Goal: Contribute content: Contribute content

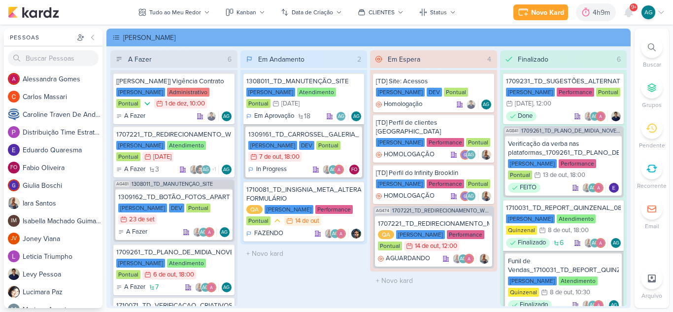
click at [652, 48] on icon at bounding box center [652, 47] width 8 height 8
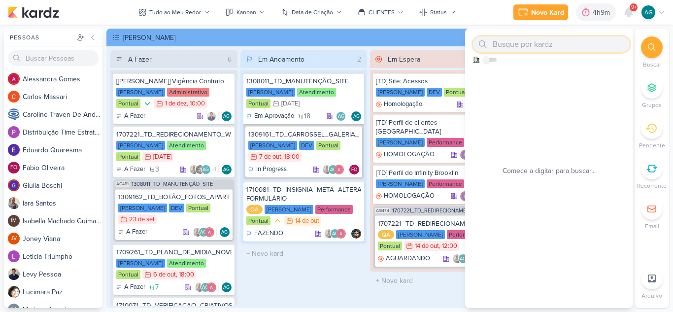
click at [543, 48] on input "text" at bounding box center [551, 44] width 157 height 16
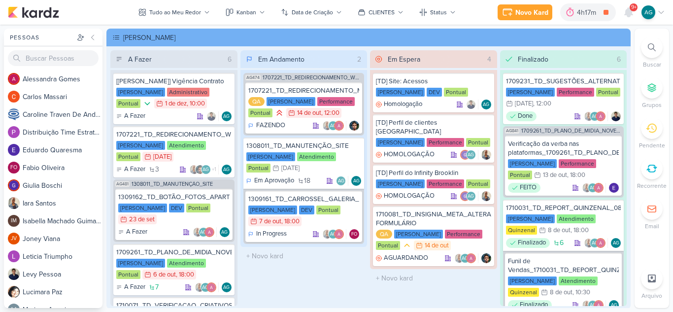
click at [651, 47] on icon at bounding box center [652, 47] width 8 height 8
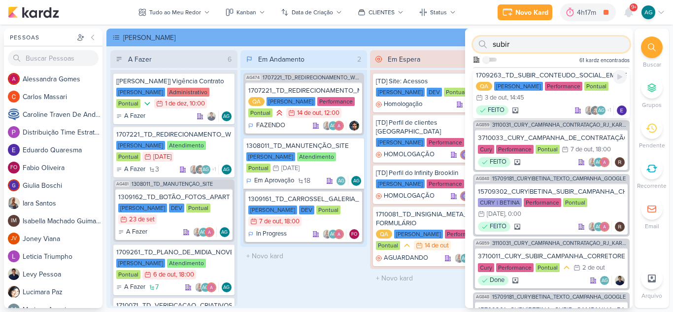
type input "subir"
click at [573, 75] on div "1709263_TD_SUBIR_CONTEUDO_SOCIAL_EM_PERFORMANCE_LCSA" at bounding box center [551, 75] width 151 height 9
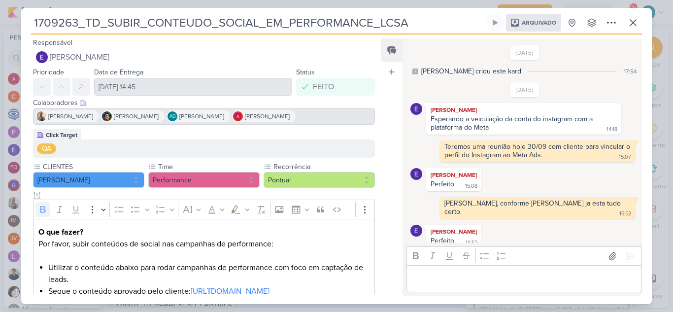
scroll to position [720, 0]
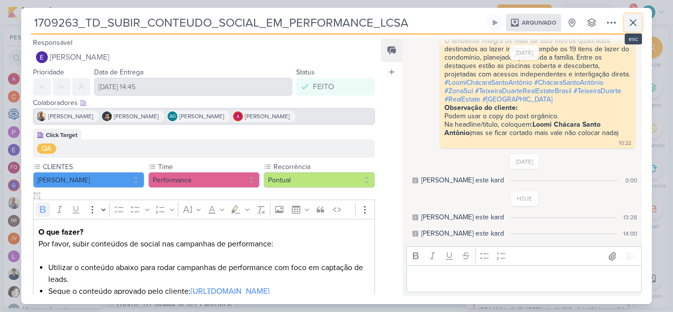
click at [634, 24] on icon at bounding box center [633, 23] width 6 height 6
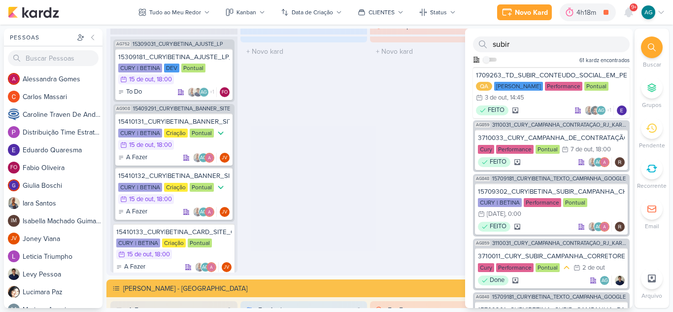
scroll to position [1403, 0]
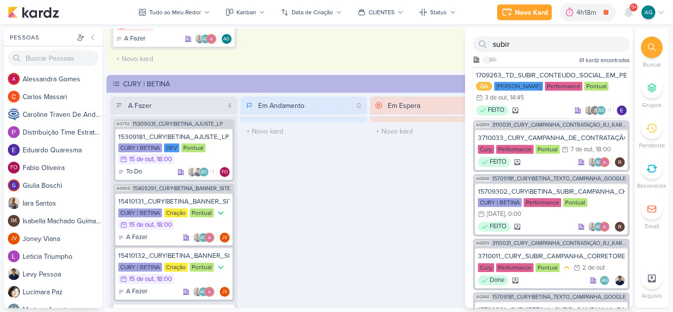
click at [365, 226] on div "A Fazer 4 AG752 15309031_CURY|BETINA_AJUSTE_LP 15309181_CURY|BETINA_AJUSTE_LP_V…" at bounding box center [368, 225] width 517 height 257
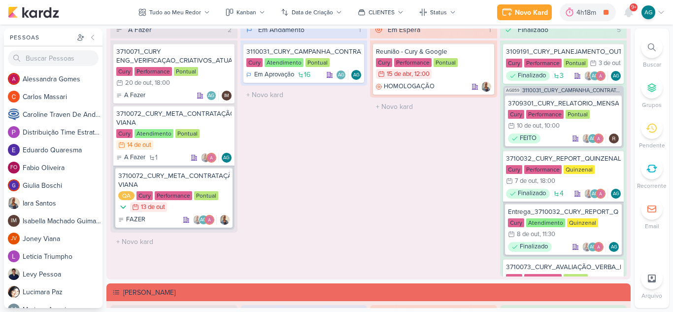
scroll to position [861, 0]
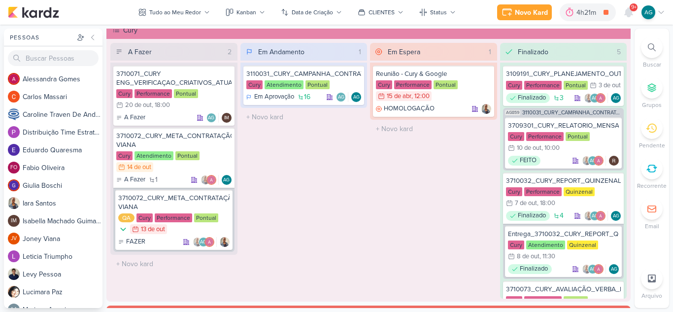
click at [647, 42] on div at bounding box center [652, 47] width 22 height 22
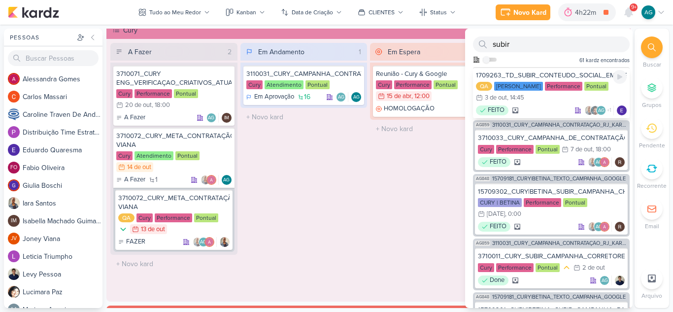
click at [548, 73] on div "1709263_TD_SUBIR_CONTEUDO_SOCIAL_EM_PERFORMANCE_LCSA" at bounding box center [551, 75] width 151 height 9
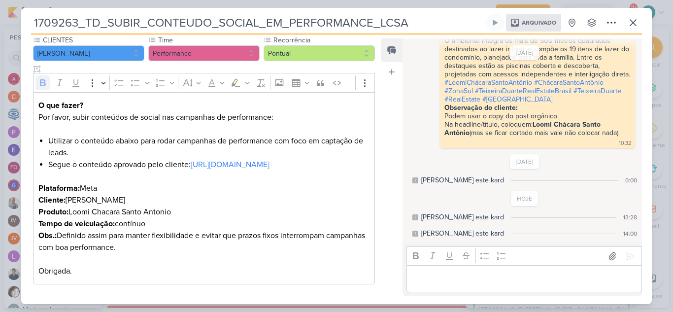
scroll to position [138, 0]
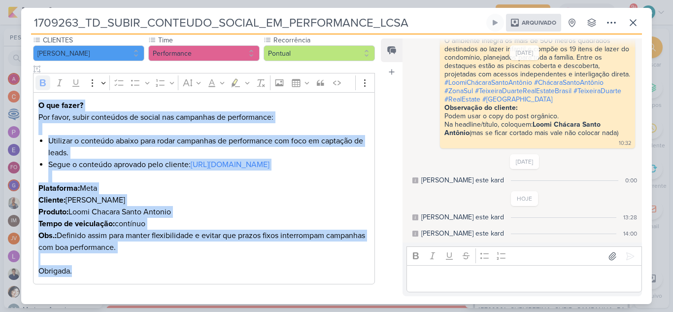
drag, startPoint x: 37, startPoint y: 90, endPoint x: 159, endPoint y: 274, distance: 220.9
click at [159, 274] on div "O que fazer? Por favor, subir conteúdos de social nas campanhas de performance:…" at bounding box center [204, 188] width 342 height 193
copy div "O que fazer? Por favor, subir conteúdos de social nas campanhas de performance:…"
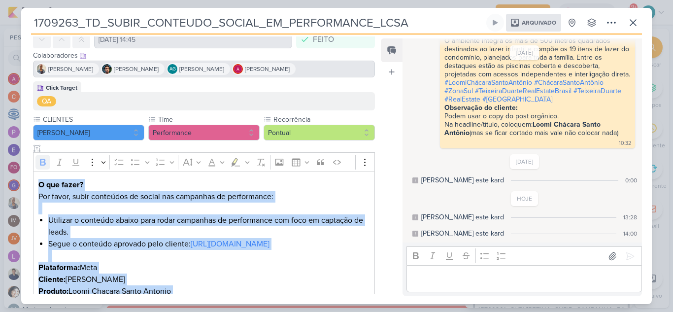
scroll to position [0, 0]
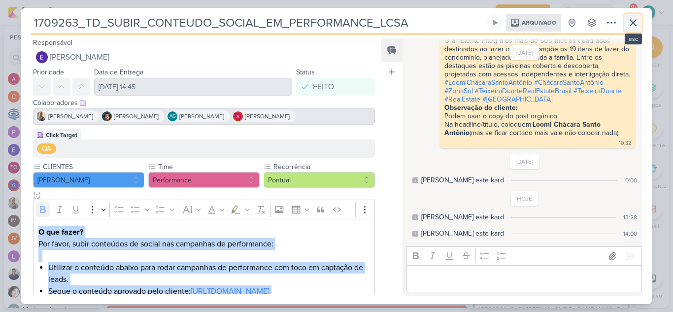
click at [636, 28] on icon at bounding box center [633, 23] width 12 height 12
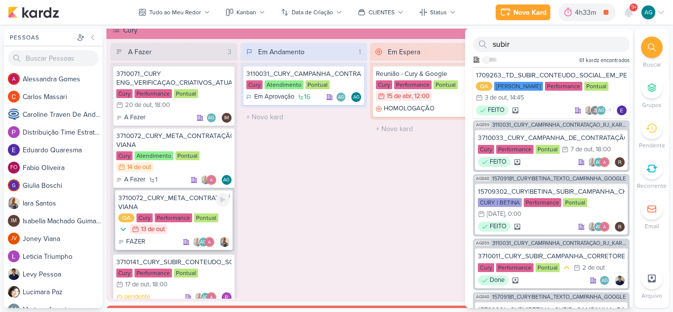
scroll to position [28, 0]
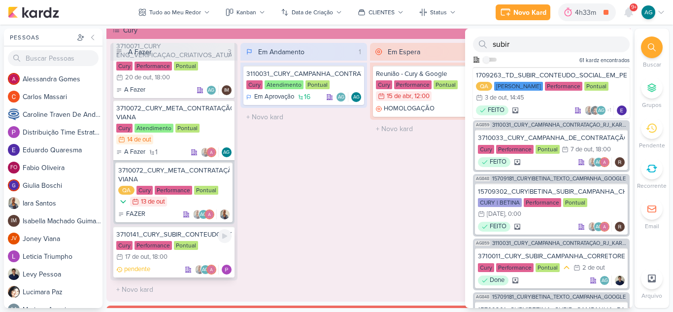
click at [190, 234] on div "3710141_CURY_SUBIR_CONTEUDO_SOCIAL_EM_PERFORMANCE" at bounding box center [173, 234] width 115 height 9
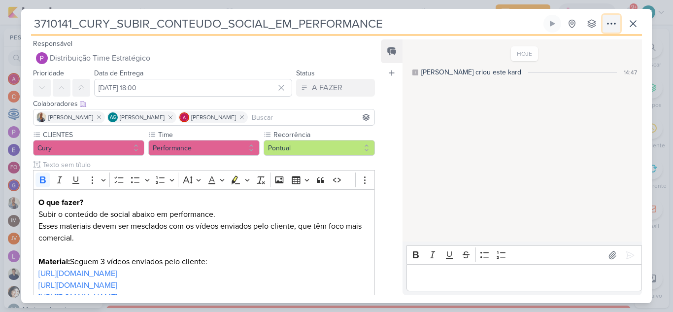
click at [609, 25] on icon at bounding box center [612, 24] width 12 height 12
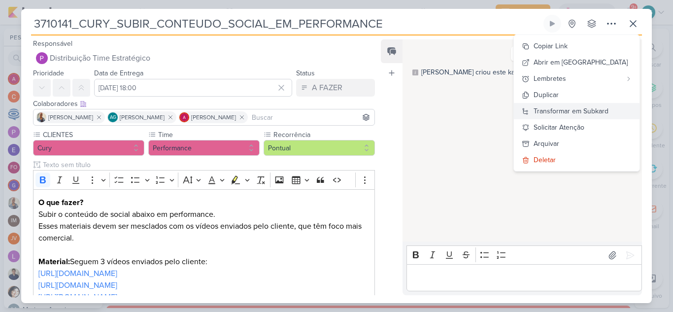
click at [602, 111] on div "Transformar em Subkard" at bounding box center [571, 111] width 75 height 10
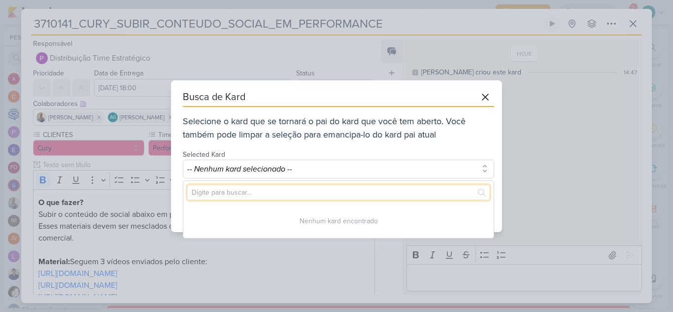
click at [339, 189] on input "text" at bounding box center [338, 192] width 303 height 15
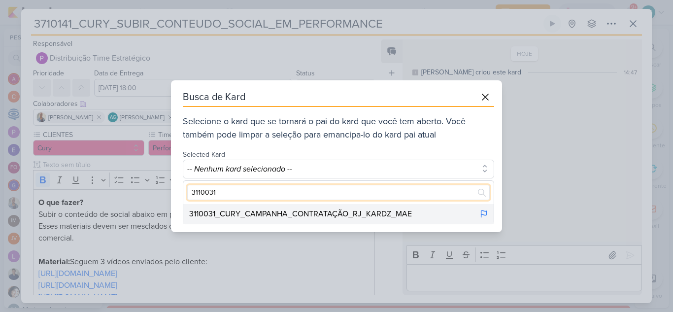
type input "3110031"
click at [358, 211] on div "3110031_CURY_CAMPANHA_CONTRATAÇÃO_RJ_KARDZ_MAE" at bounding box center [300, 214] width 223 height 12
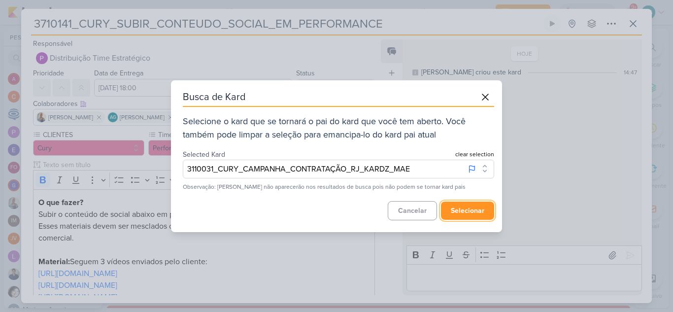
click at [483, 209] on button "selecionar" at bounding box center [467, 211] width 53 height 18
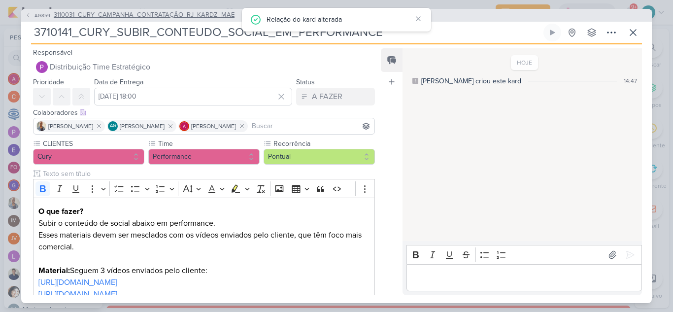
click at [208, 17] on span "3110031_CURY_CAMPANHA_CONTRATAÇÃO_RJ_KARDZ_MAE" at bounding box center [144, 15] width 181 height 10
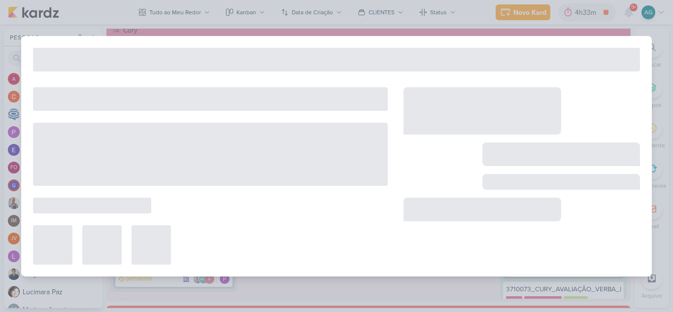
type input "3110031_CURY_CAMPANHA_CONTRATAÇÃO_RJ_KARDZ_MAE"
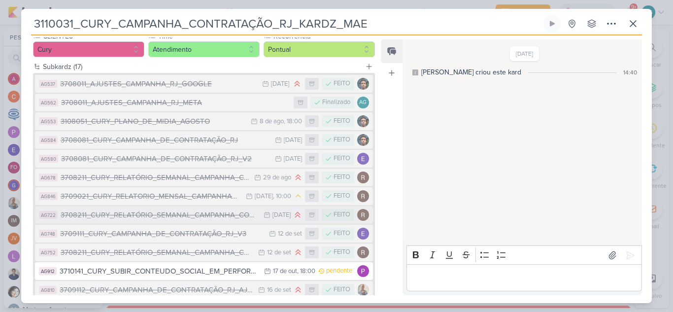
scroll to position [246, 0]
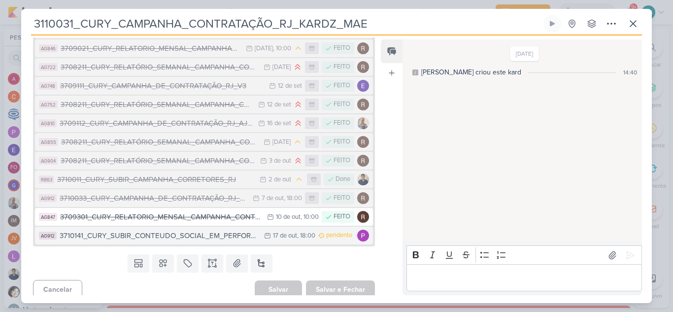
click at [195, 237] on div "3710141_CURY_SUBIR_CONTEUDO_SOCIAL_EM_PERFORMANCE" at bounding box center [160, 235] width 200 height 11
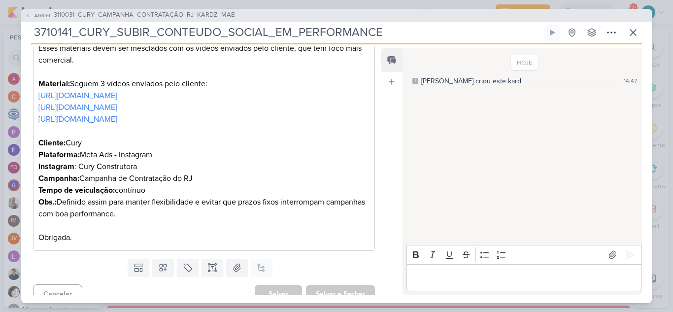
scroll to position [197, 0]
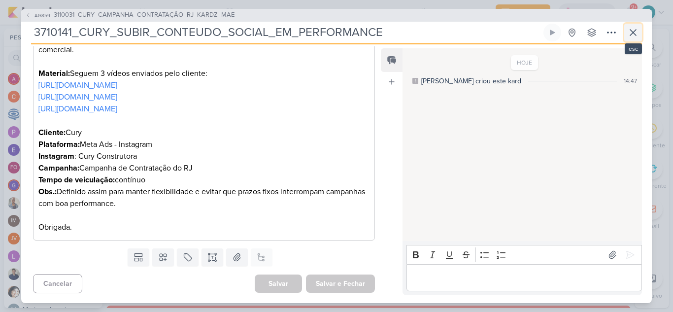
click at [639, 33] on button at bounding box center [633, 33] width 18 height 18
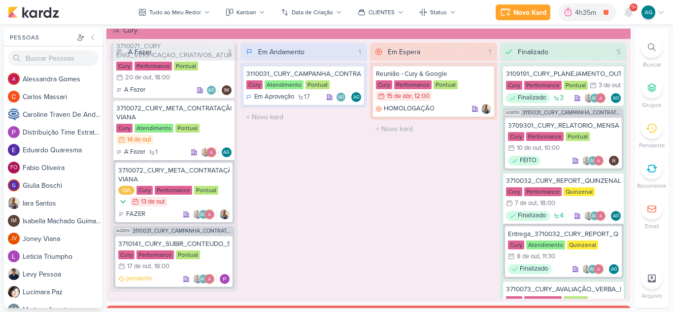
click at [650, 45] on icon at bounding box center [652, 47] width 8 height 8
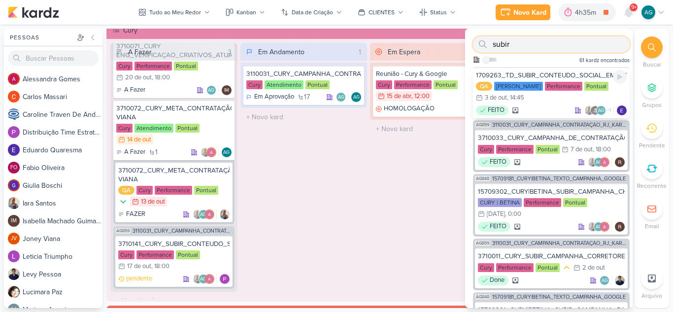
paste input "2409262"
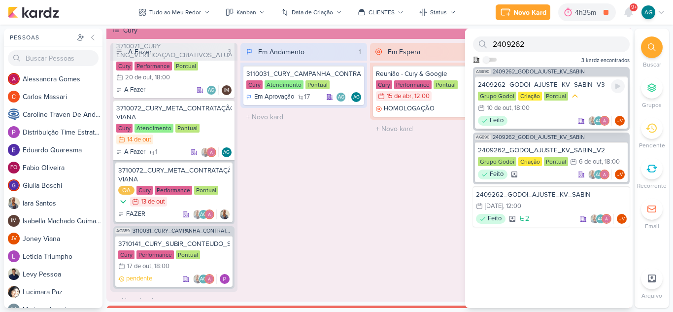
click at [569, 83] on div "2409262_GODOI_AJUSTE_KV_SABIN_V3" at bounding box center [551, 84] width 147 height 9
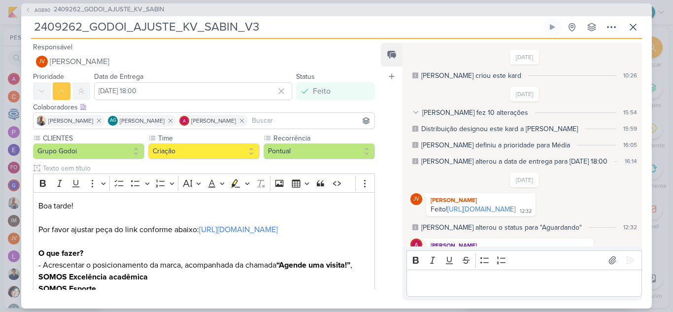
scroll to position [72, 0]
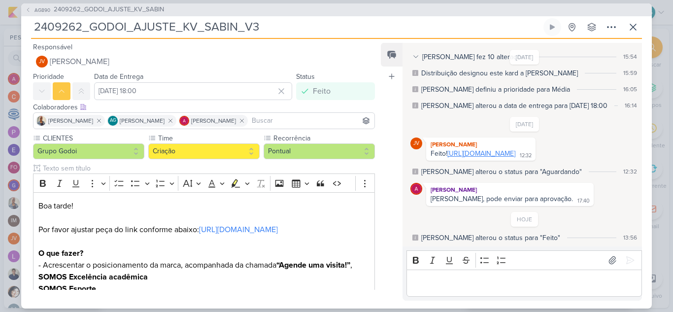
click at [516, 149] on link "https://drive.google.com/drive/folders/17-qmsY3xWX6Qax-C-J6wzn3OY6hfqwxH?usp=sh…" at bounding box center [482, 153] width 68 height 8
click at [631, 28] on icon at bounding box center [633, 27] width 12 height 12
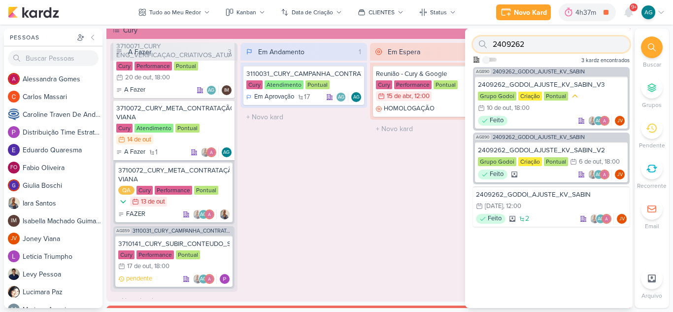
drag, startPoint x: 535, startPoint y: 45, endPoint x: 444, endPoint y: 45, distance: 91.2
click at [444, 45] on div "Pessoas Pessoas A l e s s a n d r a G o m e s C a r l o s M a s s a r i C a r o…" at bounding box center [336, 168] width 673 height 279
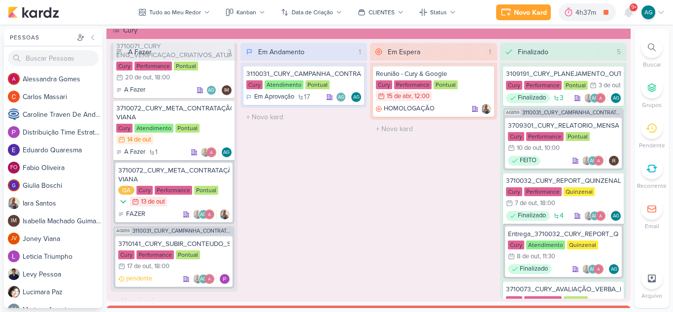
click at [660, 45] on div at bounding box center [652, 47] width 22 height 22
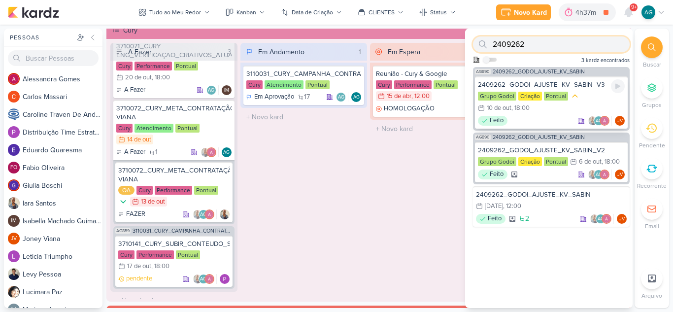
paste input "1"
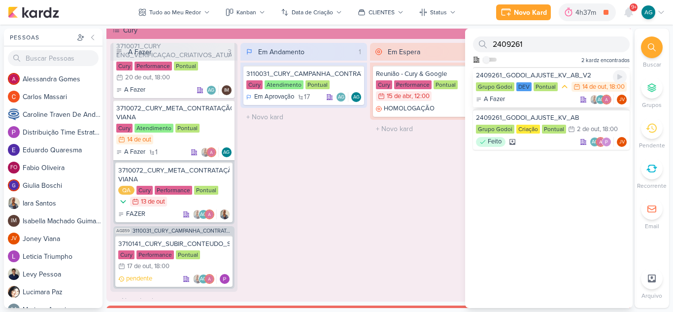
click at [535, 104] on div "A Fazer AG JV" at bounding box center [551, 100] width 151 height 10
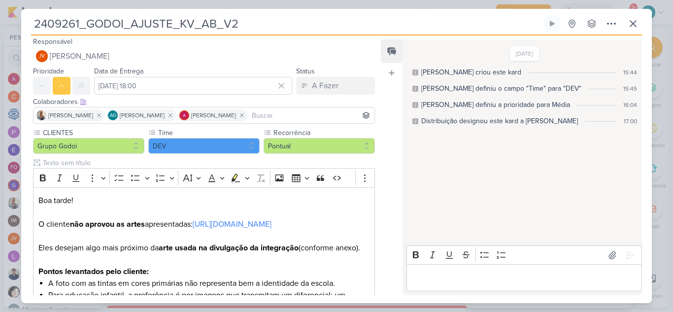
scroll to position [0, 0]
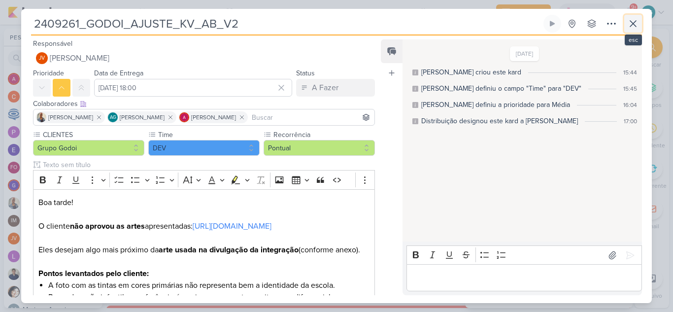
click at [637, 24] on icon at bounding box center [633, 24] width 12 height 12
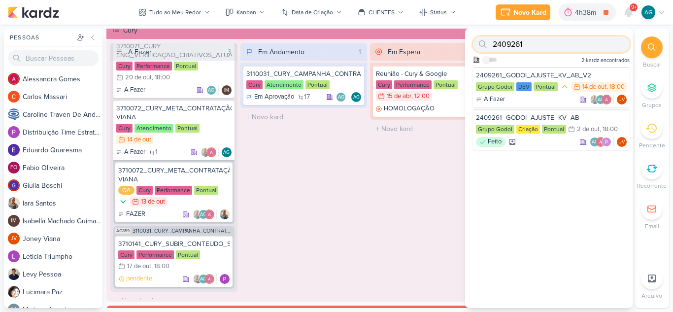
drag, startPoint x: 532, startPoint y: 43, endPoint x: 469, endPoint y: 44, distance: 63.1
click at [469, 44] on div "2409261 Como admin, ative para buscar em todos os kardz da organização 2 kardz …" at bounding box center [549, 48] width 168 height 38
paste input "1"
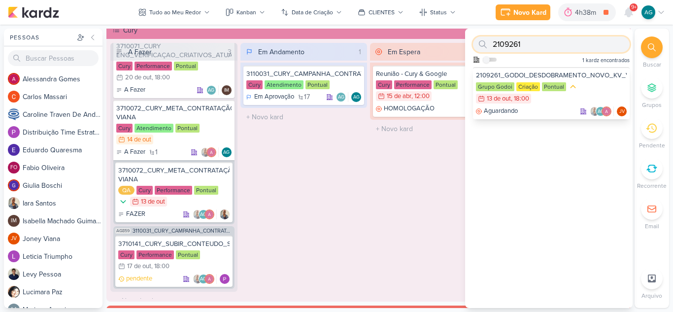
type input "2109261"
click at [542, 109] on div "Aguardando AG JV" at bounding box center [551, 111] width 151 height 10
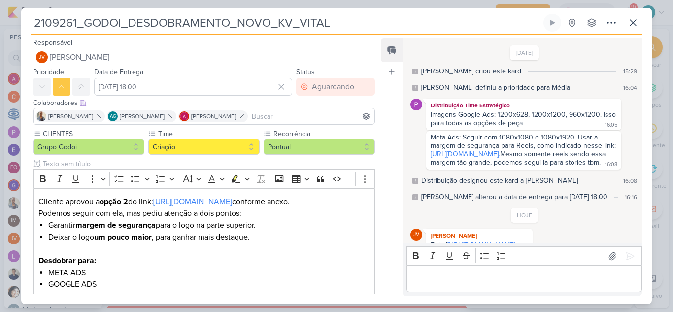
scroll to position [151, 0]
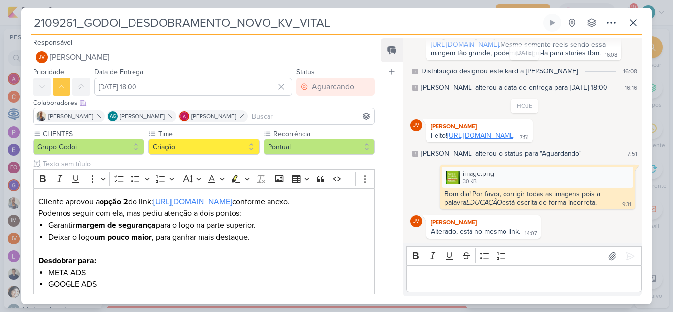
click at [507, 132] on link "https://drive.google.com/drive/folders/19eiNdZPInOecfFGkPuhg7r-s6n516x0S?usp=sh…" at bounding box center [482, 135] width 68 height 8
click at [543, 281] on p "Editor editing area: main" at bounding box center [524, 279] width 225 height 12
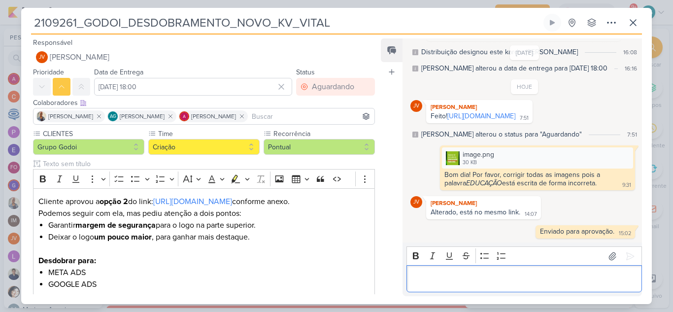
scroll to position [171, 0]
click at [632, 24] on icon at bounding box center [633, 23] width 6 height 6
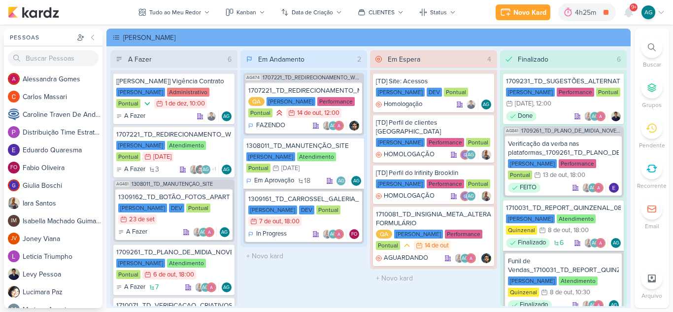
click at [659, 50] on div at bounding box center [652, 47] width 22 height 22
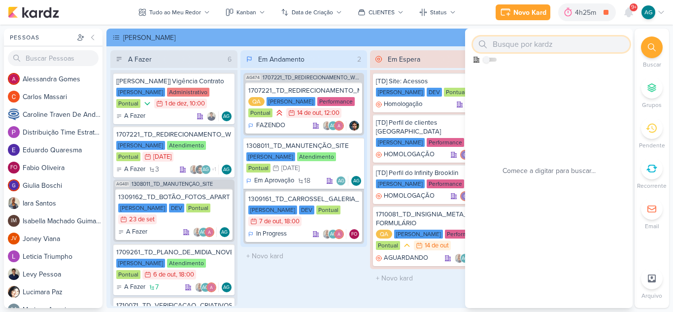
paste input "3710011"
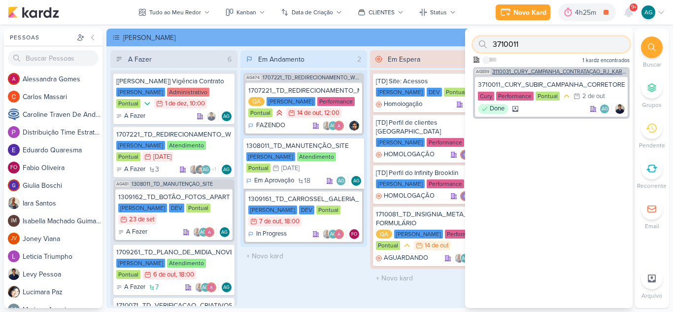
type input "3710011"
click at [556, 73] on span "3110031_CURY_CAMPANHA_CONTRATAÇÃO_RJ_KARDZ_MAE" at bounding box center [560, 71] width 136 height 5
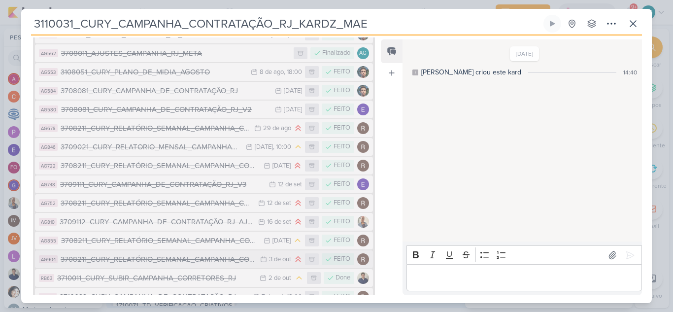
scroll to position [197, 0]
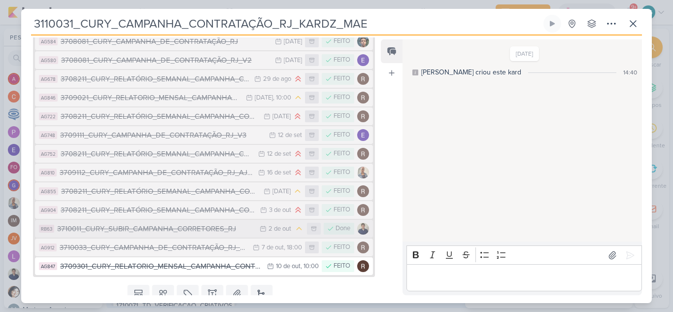
click at [184, 233] on div "3710011_CURY_SUBIR_CAMPANHA_CORRETORES_RJ" at bounding box center [156, 228] width 198 height 11
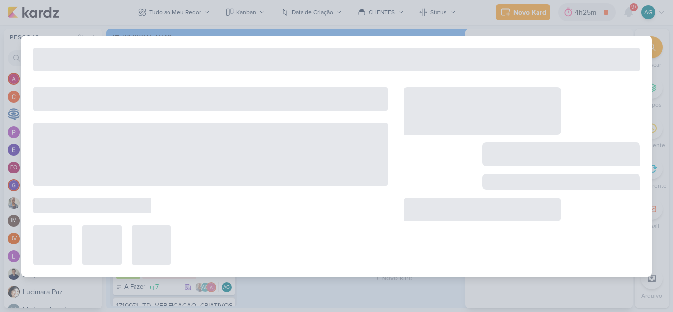
type input "3710011_CURY_SUBIR_CAMPANHA_CORRETORES_RJ"
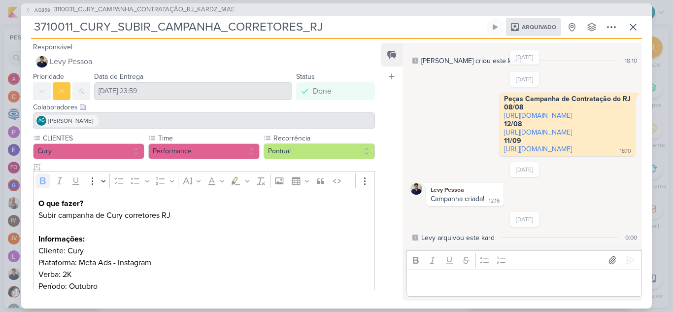
scroll to position [43, 0]
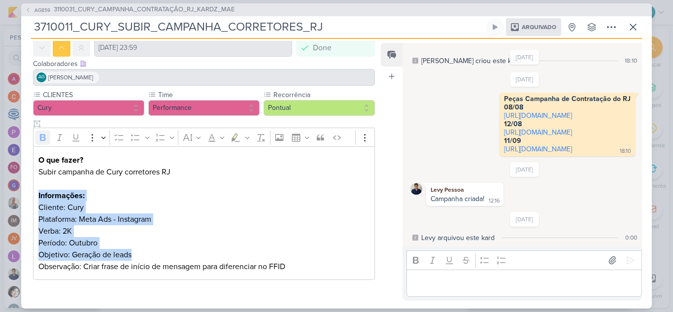
drag, startPoint x: 37, startPoint y: 196, endPoint x: 162, endPoint y: 253, distance: 137.2
click at [162, 253] on div "O que fazer? Subir campanha de Cury corretores RJ Informações: Cliente: Cury Pl…" at bounding box center [204, 213] width 342 height 134
click at [162, 253] on p "Informações: Cliente: Cury Plataforma: Meta Ads - Instagram Verba: 2K Período: …" at bounding box center [203, 225] width 331 height 71
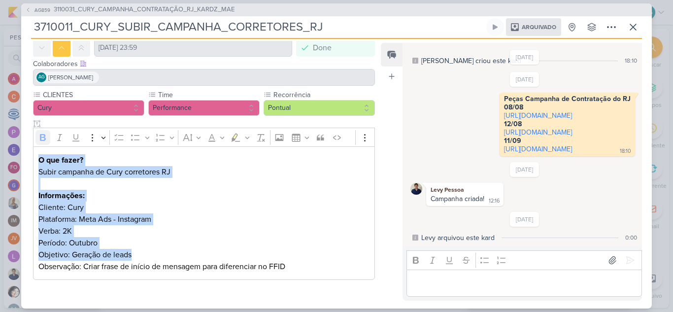
drag, startPoint x: 149, startPoint y: 257, endPoint x: 31, endPoint y: 162, distance: 151.8
click at [31, 162] on div "CLIENTES Cury Time Performance" at bounding box center [200, 187] width 358 height 194
copy div "O que fazer? Subir campanha de Cury corretores RJ Informações: Cliente: Cury Pl…"
click at [225, 200] on p "Informações: Cliente: Cury Plataforma: Meta Ads - Instagram Verba: 2K Período: …" at bounding box center [203, 225] width 331 height 71
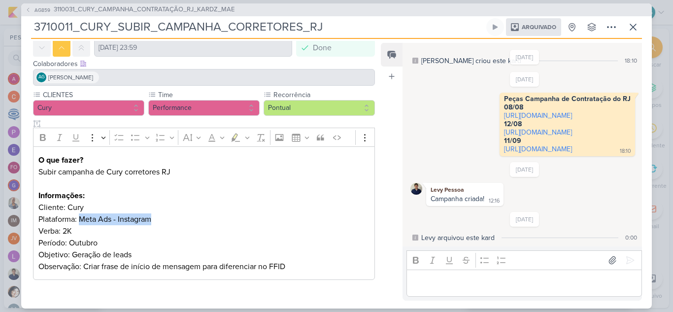
drag, startPoint x: 156, startPoint y: 219, endPoint x: 81, endPoint y: 222, distance: 74.5
click at [81, 222] on p "Informações: Cliente: Cury Plataforma: Meta Ads - Instagram Verba: 2K Período: …" at bounding box center [203, 225] width 331 height 71
copy p "Meta Ads - Instagram"
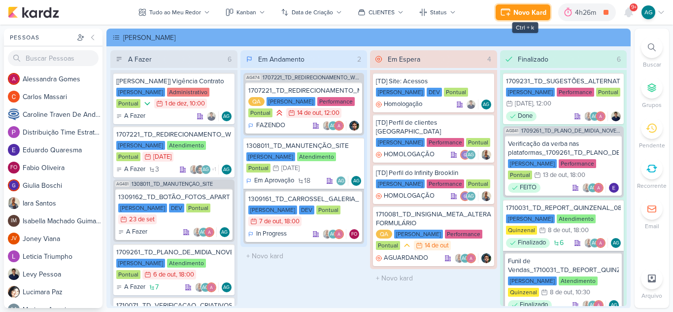
click at [535, 10] on div "Novo Kard" at bounding box center [530, 12] width 33 height 10
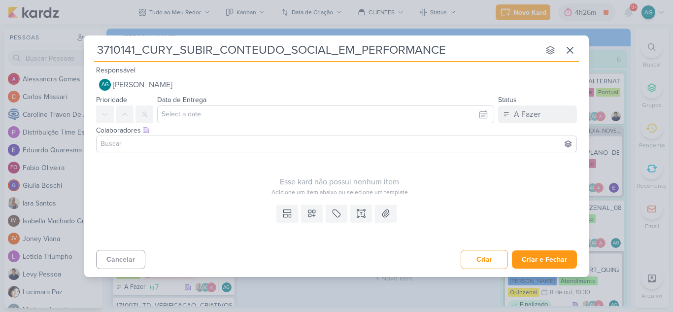
type input "3710141_CURY_SUBIR_CONTEUDO_SOCIAL_EM_PERFORMANCE"
click at [360, 213] on icon at bounding box center [361, 213] width 10 height 10
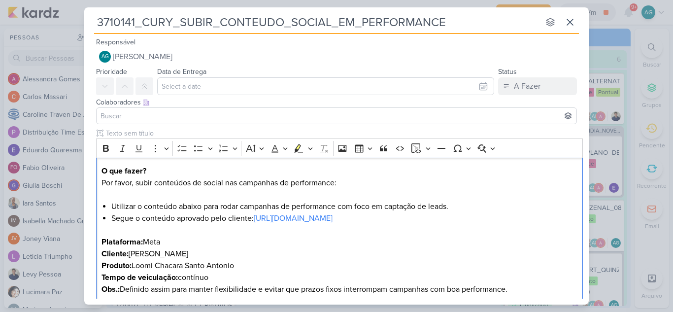
scroll to position [19, 0]
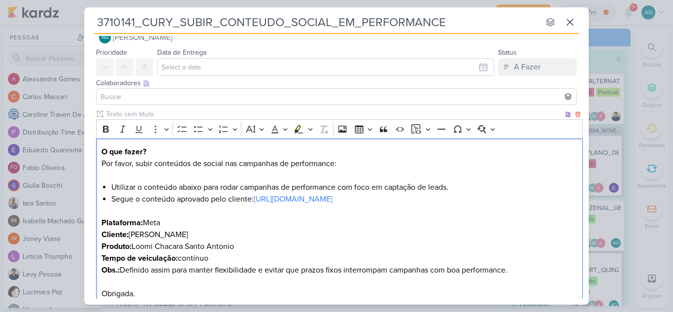
click at [344, 166] on p "O que fazer? Por favor, subir conteúdos de social nas campanhas de performance:" at bounding box center [340, 163] width 477 height 35
click at [462, 189] on li "Utilizar o conteúdo abaixo para rodar campanhas de performance com foco em capt…" at bounding box center [344, 187] width 467 height 12
drag, startPoint x: 340, startPoint y: 187, endPoint x: 457, endPoint y: 183, distance: 117.4
click at [457, 183] on li "Utilizar o conteúdo abaixo para rodar campanhas de performance com foco em capt…" at bounding box center [344, 187] width 467 height 12
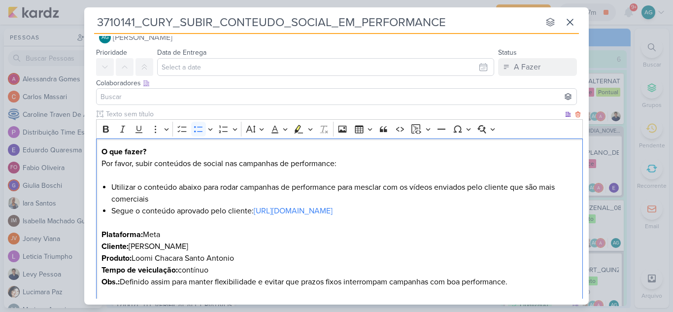
click at [188, 213] on li "Segue o conteúdo aprovado pelo cliente: https://www.instagram.com/reel/DOwKPIGj…" at bounding box center [344, 217] width 467 height 24
click at [132, 210] on li "Segue o conteúdo enviapelo cliente: https://www.instagram.com/reel/DOwKPIGjTZV/…" at bounding box center [344, 217] width 467 height 24
click at [174, 210] on li "Seguem conteúdo enviapelo cliente: https://www.instagram.com/reel/DOwKPIGjTZV/?…" at bounding box center [344, 217] width 467 height 24
click at [210, 213] on li "Seguem conteúdos enviapelo cliente: https://www.instagram.com/reel/DOwKPIGjTZV/…" at bounding box center [344, 217] width 467 height 24
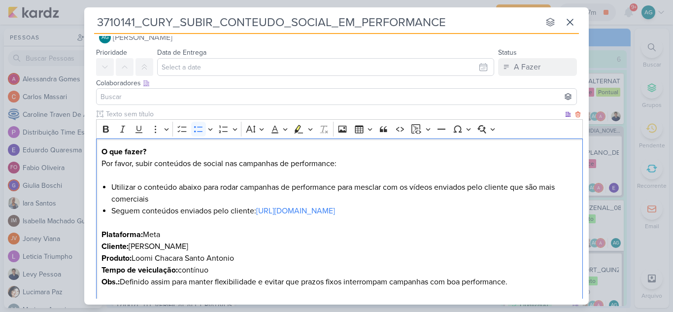
drag, startPoint x: 563, startPoint y: 210, endPoint x: 255, endPoint y: 213, distance: 308.1
click at [255, 213] on li "Seguem conteúdos enviados pelo cliente: https://www.instagram.com/reel/DOwKPIGj…" at bounding box center [344, 217] width 467 height 24
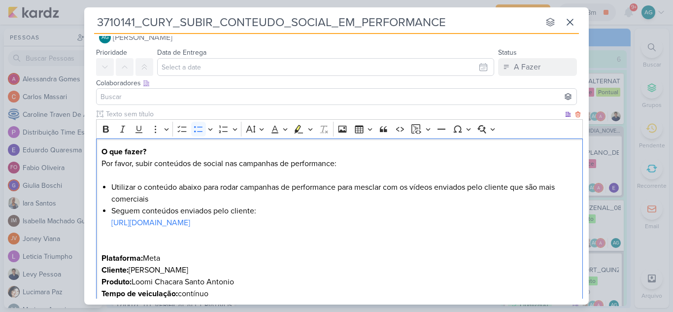
click at [142, 208] on li "Seguem conteúdos enviados pelo cliente: https://www.instagram.com/p/DNVvqJkJnxu…" at bounding box center [344, 228] width 467 height 47
click at [285, 228] on li "Seguem 3 vídeos enviados pelo cliente: https://www.instagram.com/p/DNVvqJkJnxu/" at bounding box center [344, 228] width 467 height 47
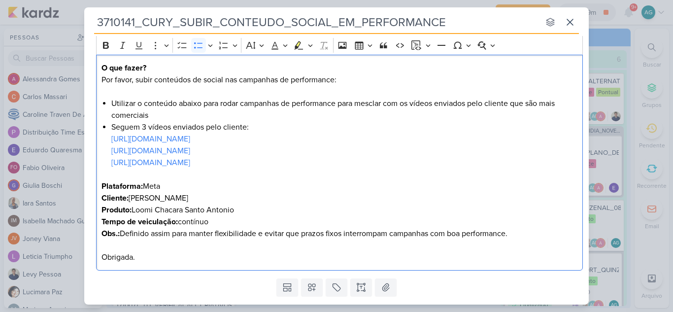
scroll to position [118, 0]
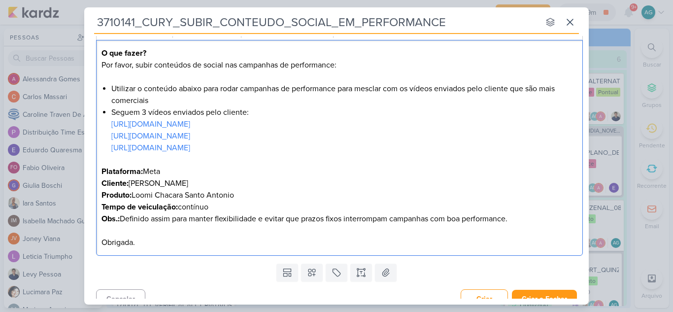
drag, startPoint x: 132, startPoint y: 182, endPoint x: 196, endPoint y: 182, distance: 64.1
click at [196, 182] on p "Cliente: Teixeira Duarte" at bounding box center [340, 183] width 477 height 12
click at [153, 172] on p "Plataforma: Meta" at bounding box center [340, 172] width 477 height 12
drag, startPoint x: 236, startPoint y: 171, endPoint x: 144, endPoint y: 171, distance: 91.2
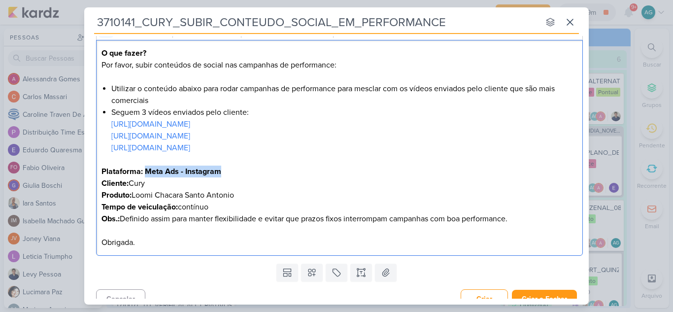
click at [144, 171] on p "Plataforma: Meta Ads - Instagram" at bounding box center [340, 172] width 477 height 12
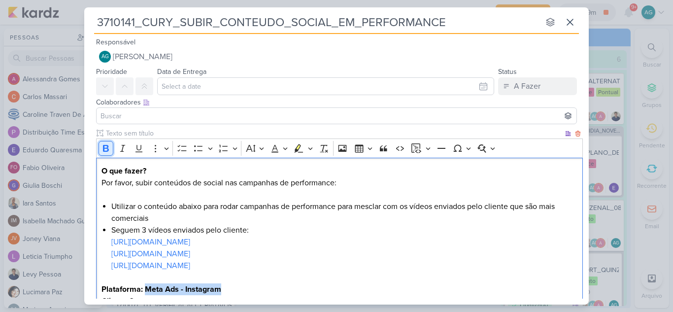
click at [106, 150] on icon "Editor toolbar" at bounding box center [106, 148] width 10 height 10
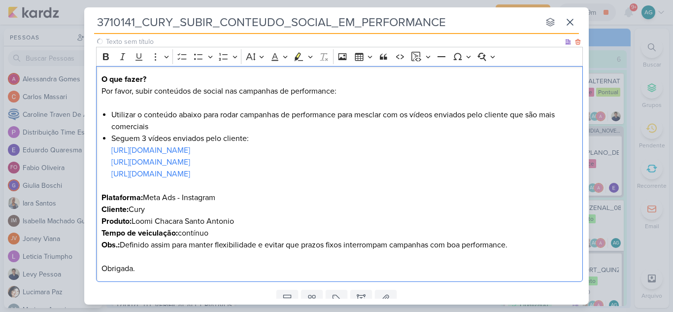
scroll to position [99, 0]
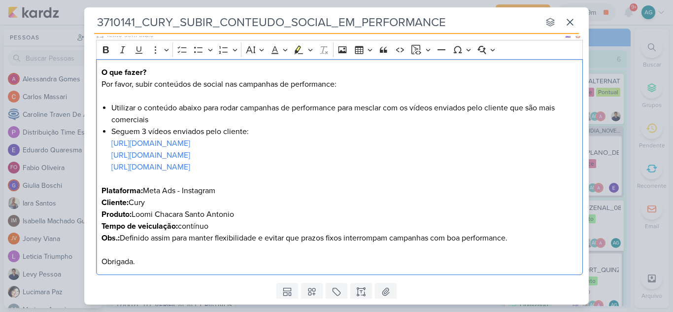
click at [119, 215] on strong "Produto:" at bounding box center [117, 214] width 30 height 10
drag, startPoint x: 143, startPoint y: 214, endPoint x: 289, endPoint y: 212, distance: 145.9
click at [289, 212] on p "Campanha: Loomi Chacara Santo Antonio Tempo de veiculação: contínuo" at bounding box center [340, 220] width 477 height 24
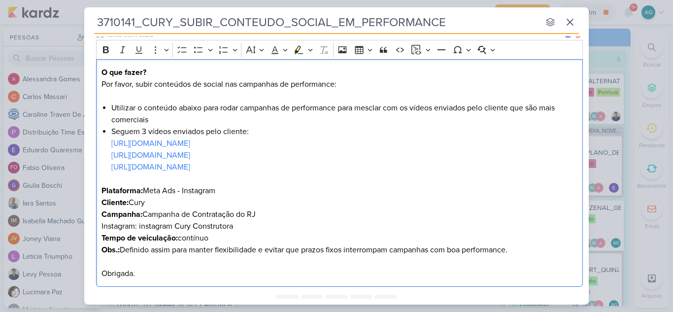
click at [121, 228] on p "Campanha: Campanha de Contratação do RJ ⁠⁠⁠⁠⁠⁠⁠Instagram: instagram Cury Constr…" at bounding box center [340, 225] width 477 height 35
click at [104, 47] on icon "Editor toolbar" at bounding box center [106, 49] width 6 height 7
click at [115, 227] on strong "Instagram" at bounding box center [120, 226] width 36 height 10
click at [154, 227] on p "Campanha: Campanha de Contratação do RJ Instagram : instagram Cury Construtora …" at bounding box center [340, 225] width 477 height 35
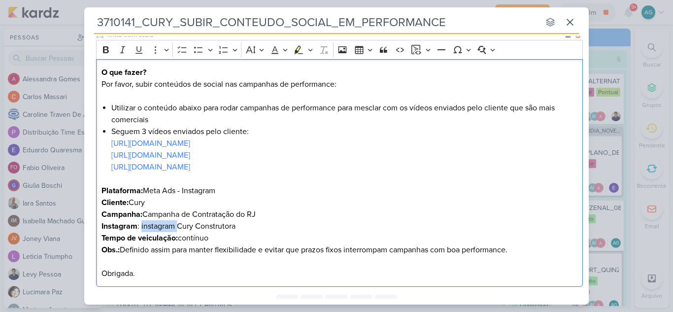
click at [154, 227] on p "Campanha: Campanha de Contratação do RJ Instagram : instagram Cury Construtora …" at bounding box center [340, 225] width 477 height 35
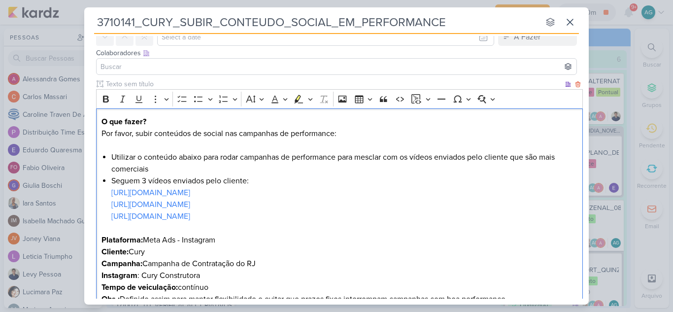
scroll to position [0, 0]
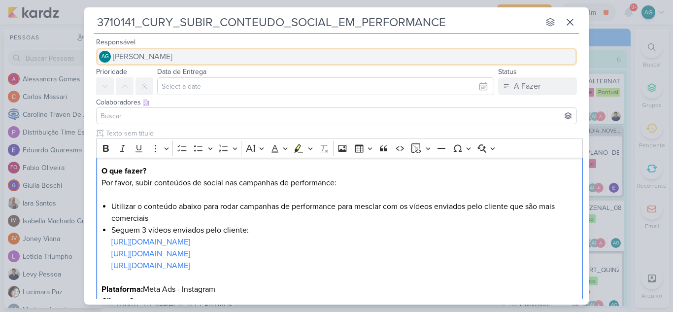
click at [207, 52] on button "AG Aline Gimenez Graciano" at bounding box center [336, 57] width 481 height 18
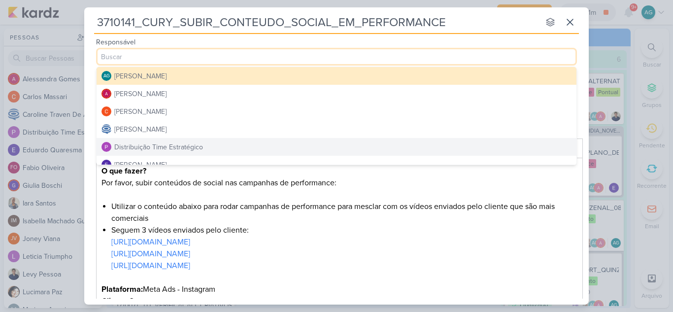
click at [192, 145] on div "Distribuição Time Estratégico" at bounding box center [158, 147] width 89 height 10
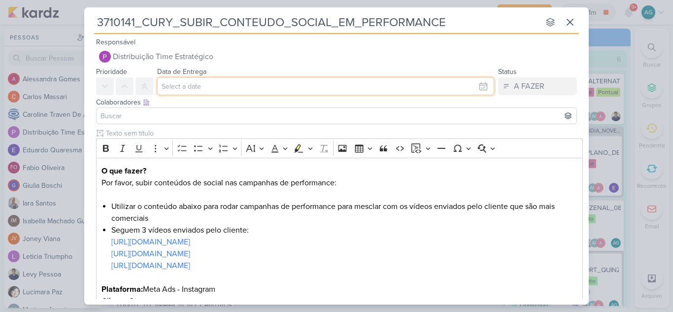
click at [199, 84] on input "text" at bounding box center [325, 86] width 337 height 18
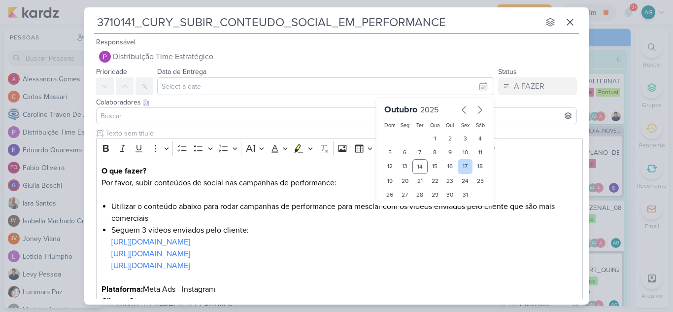
click at [459, 167] on div "17" at bounding box center [465, 166] width 15 height 15
type input "17 de outubro de 2025 às 23:59"
click at [402, 210] on select "00 01 02 03 04 05 06 07 08 09 10 11 12 13 14 15 16 17 18 19 20 21 22 23" at bounding box center [405, 212] width 14 height 12
select select "18"
click at [398, 206] on select "00 01 02 03 04 05 06 07 08 09 10 11 12 13 14 15 16 17 18 19 20 21 22 23" at bounding box center [405, 212] width 14 height 12
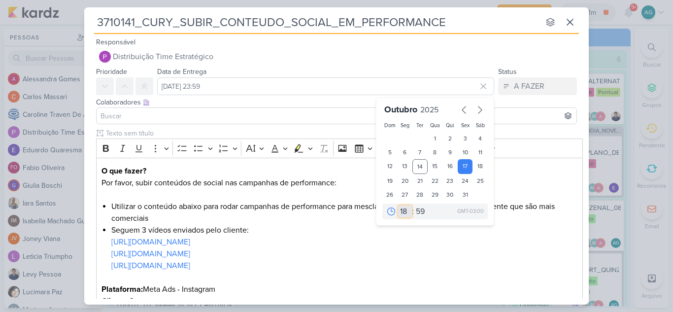
type input "17 de outubro de 2025 às 18:59"
click at [418, 212] on select "00 05 10 15 20 25 30 35 40 45 50 55 59" at bounding box center [421, 212] width 14 height 12
select select "0"
click at [414, 206] on select "00 05 10 15 20 25 30 35 40 45 50 55 59" at bounding box center [421, 212] width 14 height 12
type input "17 de outubro de 2025 às 18:00"
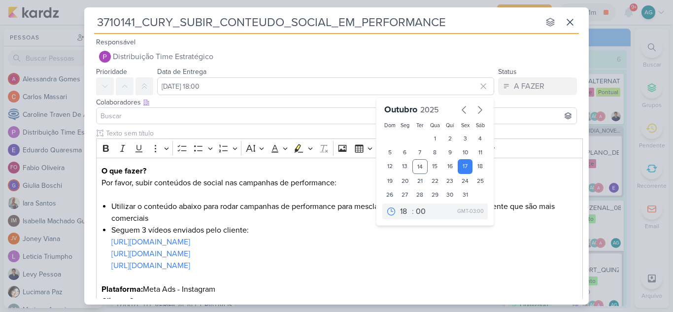
click at [204, 119] on input at bounding box center [337, 116] width 476 height 12
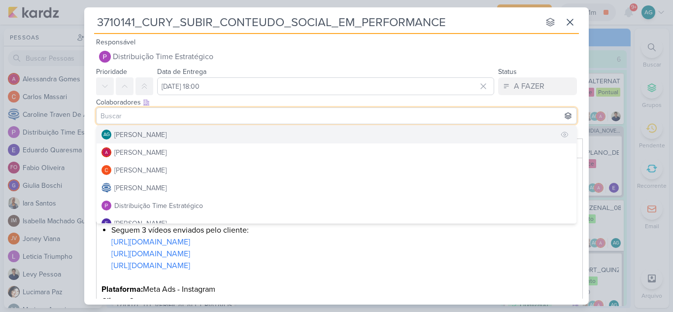
click at [190, 135] on button "AG Aline Gimenez Graciano" at bounding box center [337, 135] width 480 height 18
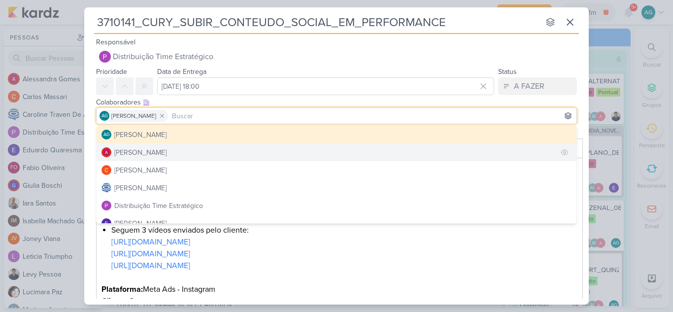
click at [180, 153] on button "Alessandra Gomes" at bounding box center [337, 152] width 480 height 18
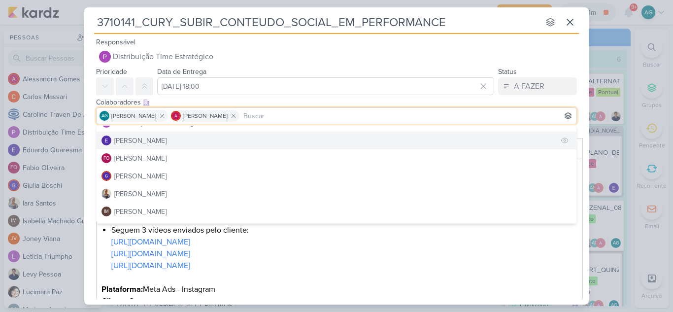
scroll to position [99, 0]
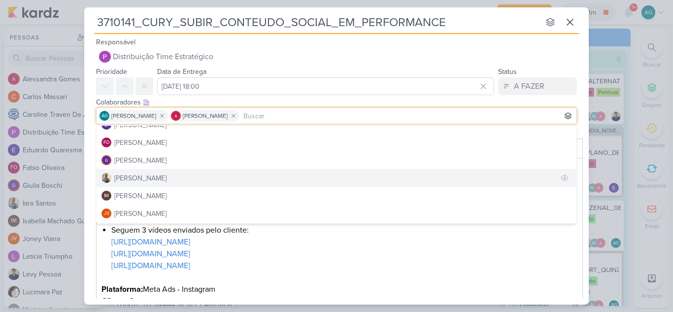
click at [157, 179] on button "Iara Santos" at bounding box center [337, 178] width 480 height 18
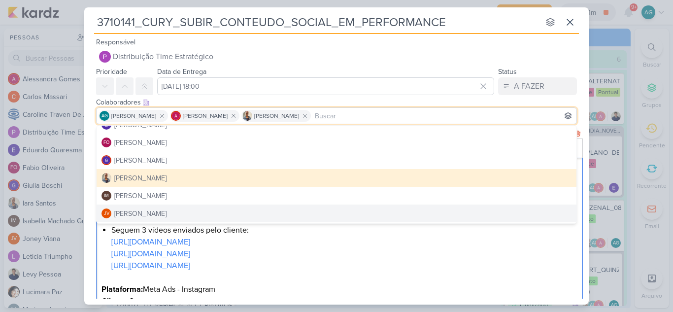
click at [316, 244] on li "Seguem 3 vídeos enviados pelo cliente: https://www.instagram.com/p/DNVvqJkJnxu/…" at bounding box center [344, 253] width 467 height 59
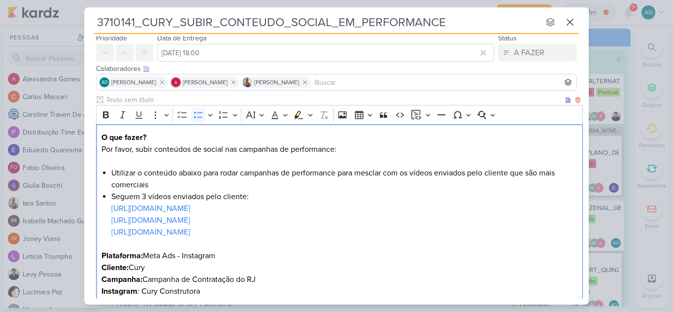
scroll to position [49, 0]
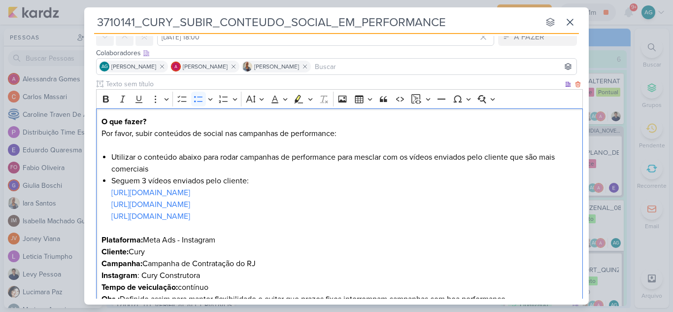
click at [346, 135] on p "O que fazer? Por favor, subir conteúdos de social nas campanhas de performance:" at bounding box center [340, 133] width 477 height 35
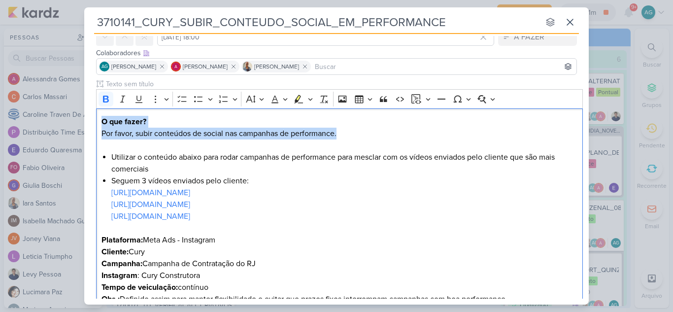
drag, startPoint x: 346, startPoint y: 135, endPoint x: 76, endPoint y: 123, distance: 270.3
click at [76, 123] on div "3710141_CURY_SUBIR_CONTEUDO_SOCIAL_EM_PERFORMANCE nenhum grupo disponível esc R…" at bounding box center [336, 156] width 673 height 312
copy p "O que fazer? Por favor, subir conteúdos de social nas campanhas de performance."
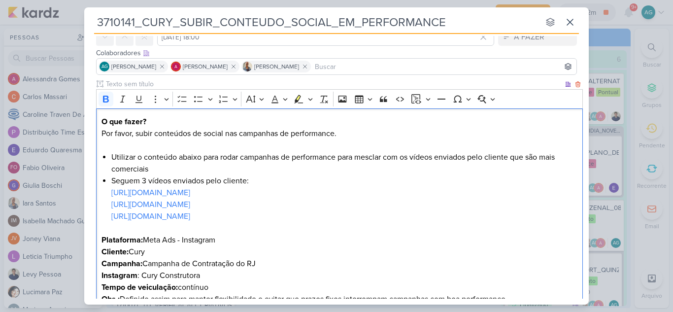
click at [330, 237] on p "Plataforma: Meta Ads - Instagram" at bounding box center [340, 240] width 477 height 12
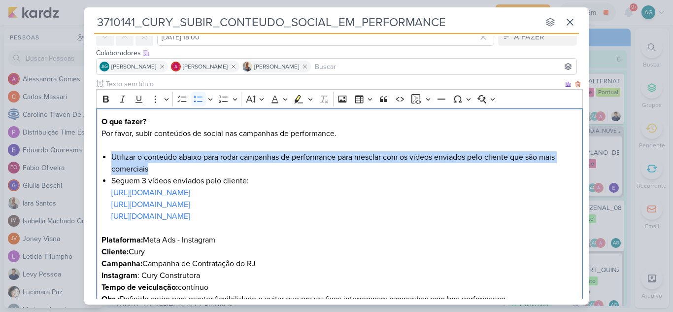
drag, startPoint x: 156, startPoint y: 172, endPoint x: 98, endPoint y: 155, distance: 60.1
click at [98, 155] on div "O que fazer? Por favor, subir conteúdos de social nas campanhas de performance.…" at bounding box center [339, 222] width 487 height 228
copy li "Utilizar o conteúdo abaixo para rodar campanhas de performance para mesclar com…"
click at [328, 172] on li "Utilizar o conteúdo abaixo para rodar campanhas de performance para mesclar com…" at bounding box center [344, 163] width 467 height 24
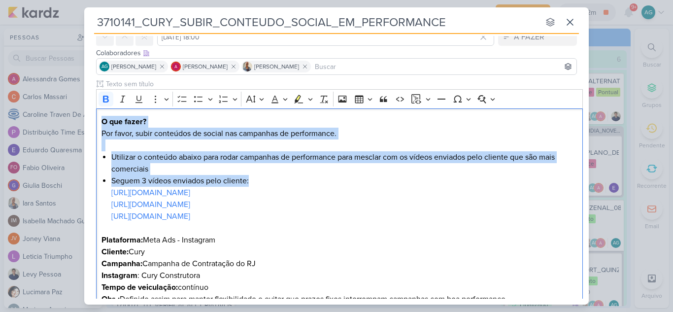
drag, startPoint x: 255, startPoint y: 181, endPoint x: 89, endPoint y: 124, distance: 176.1
click at [89, 124] on div "Clique para deixar o item visível somente à membros da sua organização Rich Tex…" at bounding box center [336, 209] width 505 height 261
copy div "O que fazer? Por favor, subir conteúdos de social nas campanhas de performance.…"
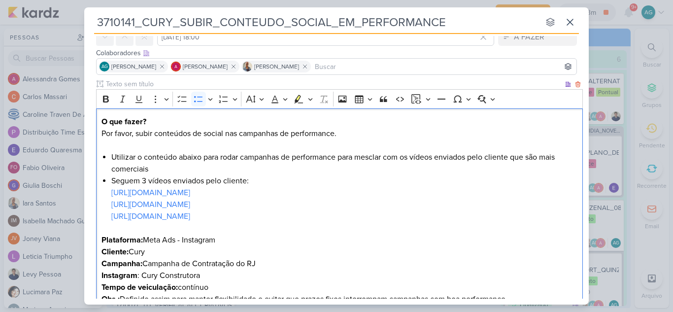
click at [316, 196] on li "Seguem 3 vídeos enviados pelo cliente: https://www.instagram.com/p/DNVvqJkJnxu/…" at bounding box center [344, 204] width 467 height 59
click at [183, 170] on li "Utilizar o conteúdo abaixo para rodar campanhas de performance para mesclar com…" at bounding box center [344, 163] width 467 height 24
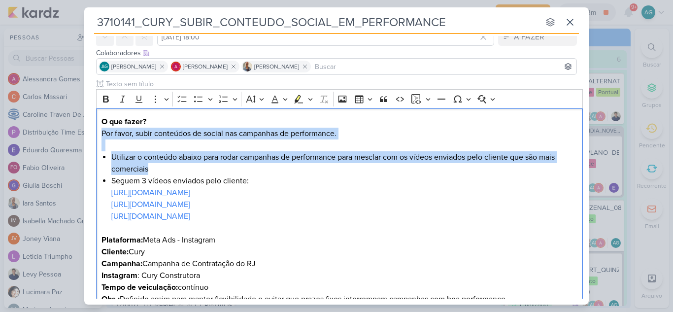
drag, startPoint x: 161, startPoint y: 169, endPoint x: 92, endPoint y: 138, distance: 75.5
click at [92, 138] on div "Clique para deixar o item visível somente à membros da sua organização Rich Tex…" at bounding box center [336, 209] width 505 height 261
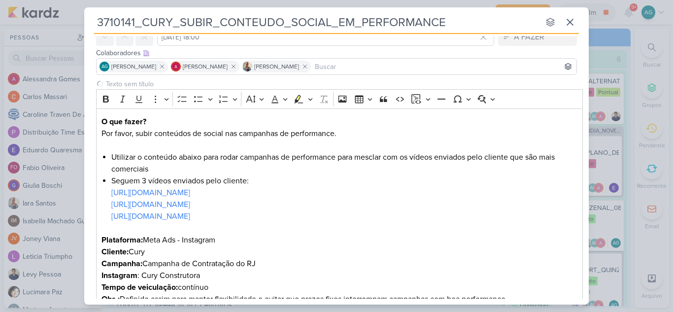
click at [92, 138] on div "Clique para deixar o item visível somente à membros da sua organização Rich Tex…" at bounding box center [336, 209] width 505 height 261
click at [184, 167] on li "Utilizar o conteúdo abaixo para rodar campanhas de performance para mesclar com…" at bounding box center [344, 163] width 467 height 24
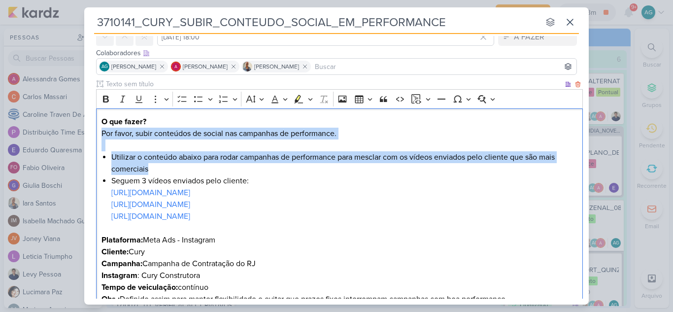
drag, startPoint x: 130, startPoint y: 164, endPoint x: 97, endPoint y: 137, distance: 42.7
click at [97, 137] on div "O que fazer? Por favor, subir conteúdos de social nas campanhas de performance.…" at bounding box center [339, 222] width 487 height 228
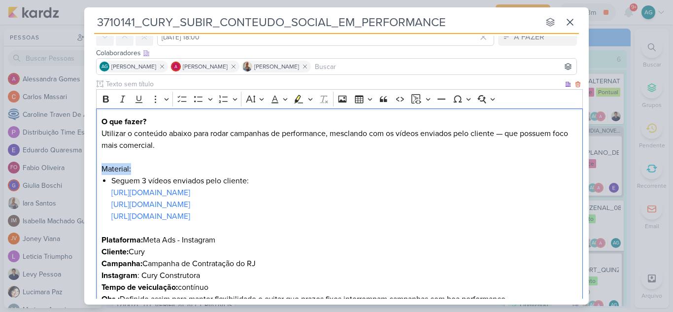
drag, startPoint x: 148, startPoint y: 166, endPoint x: 91, endPoint y: 165, distance: 56.7
click at [91, 165] on div "Clique para deixar o item visível somente à membros da sua organização Rich Tex…" at bounding box center [336, 209] width 505 height 261
click at [105, 99] on icon "Editor toolbar" at bounding box center [106, 99] width 6 height 7
click at [156, 167] on p "O que fazer? Utilizar o conteúdo abaixo para rodar campanhas de performance, me…" at bounding box center [340, 145] width 477 height 59
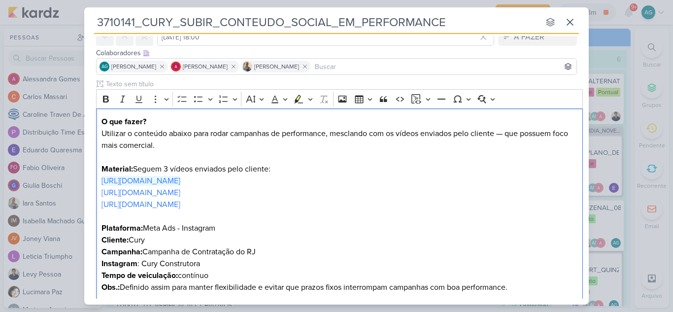
drag, startPoint x: 255, startPoint y: 204, endPoint x: 91, endPoint y: 184, distance: 165.2
click at [91, 184] on div "Clique para deixar o item visível somente à membros da sua organização Rich Tex…" at bounding box center [336, 203] width 505 height 249
click at [226, 99] on icon "Editor toolbar" at bounding box center [224, 99] width 10 height 10
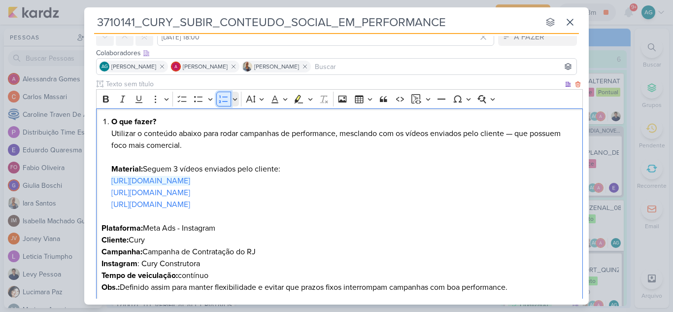
click at [226, 99] on icon "Editor toolbar" at bounding box center [224, 99] width 10 height 10
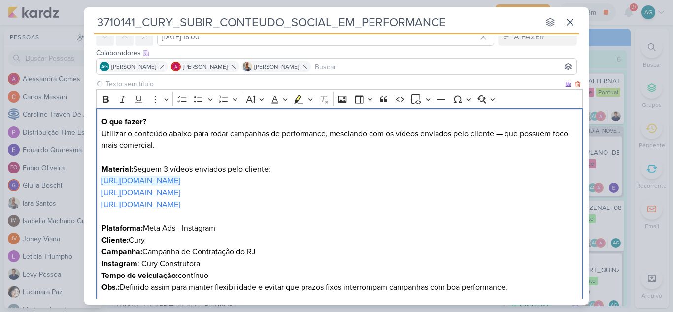
click at [333, 242] on p "Cliente: Cury" at bounding box center [340, 240] width 477 height 12
drag, startPoint x: 101, startPoint y: 133, endPoint x: 127, endPoint y: 133, distance: 26.1
click at [127, 133] on div "O que fazer? Utilizar o conteúdo abaixo para rodar campanhas de performance, me…" at bounding box center [339, 216] width 487 height 216
click at [507, 132] on p "O que fazer? Utilizar o conteúdo abaixo para rodar campanhas de performance, me…" at bounding box center [340, 169] width 477 height 106
click at [399, 134] on p "O que fazer? Utilizar o conteúdo abaixo para rodar campanhas de performance, me…" at bounding box center [340, 169] width 477 height 106
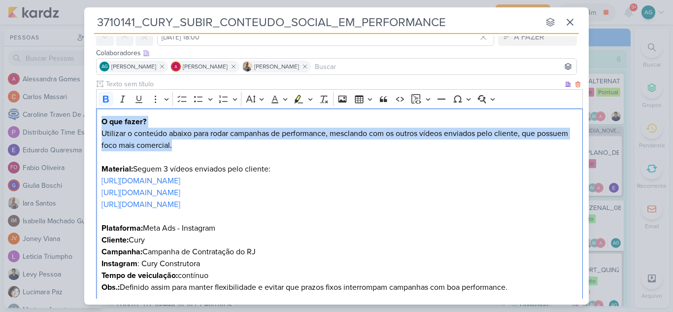
drag, startPoint x: 174, startPoint y: 145, endPoint x: 100, endPoint y: 126, distance: 76.9
click at [100, 126] on div "O que fazer? Utilizar o conteúdo abaixo para rodar campanhas de performance, me…" at bounding box center [339, 216] width 487 height 216
copy p "O que fazer? Utilizar o conteúdo abaixo para rodar campanhas de performance, me…"
click at [187, 138] on p "O que fazer? Utilizar o conteúdo abaixo para rodar campanhas de performance, me…" at bounding box center [340, 169] width 477 height 106
drag, startPoint x: 186, startPoint y: 147, endPoint x: 93, endPoint y: 138, distance: 94.1
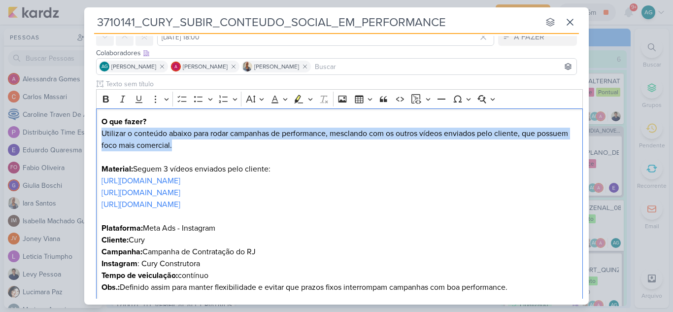
click at [93, 138] on div "Clique para deixar o item visível somente à membros da sua organização Rich Tex…" at bounding box center [336, 203] width 505 height 249
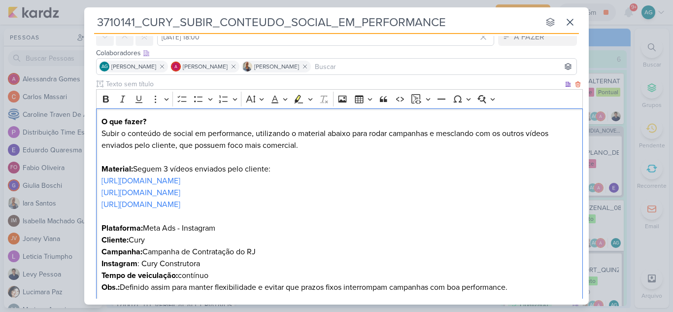
click at [197, 133] on p "O que fazer? Subir o conteúdo de social em performance, utilizando o material a…" at bounding box center [340, 169] width 477 height 106
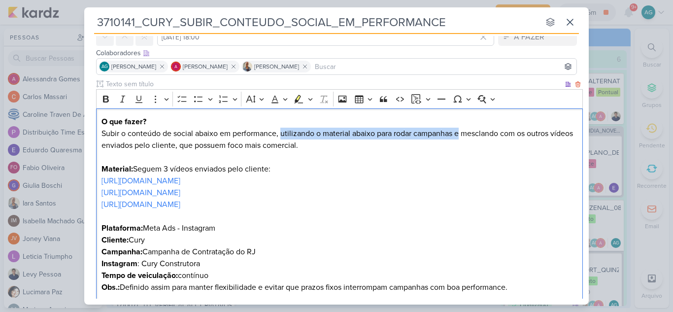
drag, startPoint x: 280, startPoint y: 137, endPoint x: 461, endPoint y: 131, distance: 181.0
click at [461, 131] on p "O que fazer? Subir o conteúdo de social abaixo em performance, utilizando o mat…" at bounding box center [340, 169] width 477 height 106
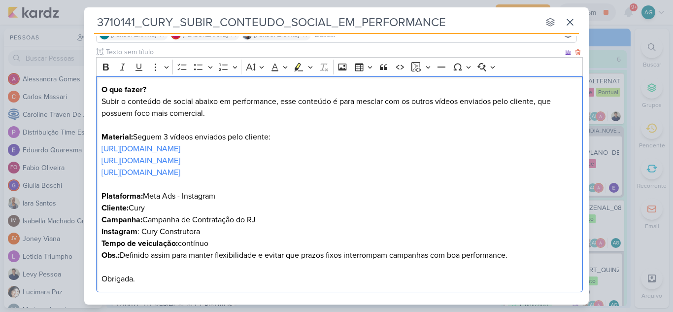
scroll to position [99, 0]
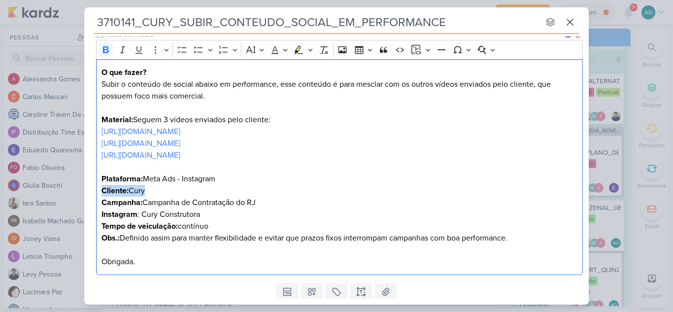
drag, startPoint x: 154, startPoint y: 192, endPoint x: 97, endPoint y: 193, distance: 57.2
click at [97, 193] on div "O que fazer? Subir o conteúdo de social abaixo em performance, esse conteúdo é …" at bounding box center [339, 167] width 487 height 216
copy p "Cliente: Cury"
click at [103, 174] on strong "Plataforma:" at bounding box center [122, 179] width 41 height 10
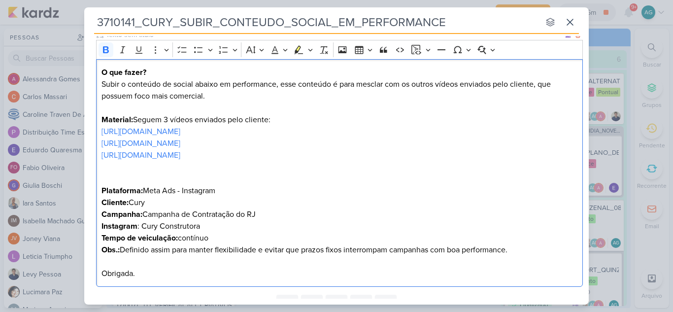
click at [103, 174] on p "Plataforma: Meta Ads - Instagram" at bounding box center [340, 185] width 477 height 24
drag, startPoint x: 154, startPoint y: 201, endPoint x: 93, endPoint y: 203, distance: 61.1
click at [93, 203] on div "Clique para deixar o item visível somente à membros da sua organização Rich Tex…" at bounding box center [336, 160] width 505 height 261
drag, startPoint x: 208, startPoint y: 229, endPoint x: 91, endPoint y: 228, distance: 117.8
click at [91, 228] on div "Clique para deixar o item visível somente à membros da sua organização Rich Tex…" at bounding box center [336, 160] width 505 height 261
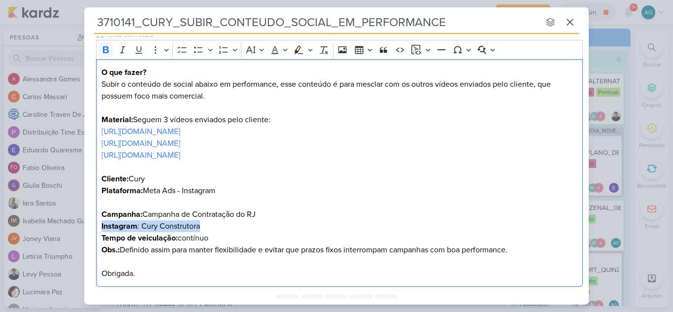
copy p "Instagram : Cury Construtora"
click at [227, 190] on p "Cliente: Cury Plataforma: Meta Ads - Instagram" at bounding box center [340, 185] width 477 height 24
drag, startPoint x: 166, startPoint y: 226, endPoint x: 71, endPoint y: 225, distance: 95.1
click at [71, 225] on div "3710141_CURY_SUBIR_CONTEUDO_SOCIAL_EM_PERFORMANCE nenhum grupo disponível esc R…" at bounding box center [336, 156] width 673 height 312
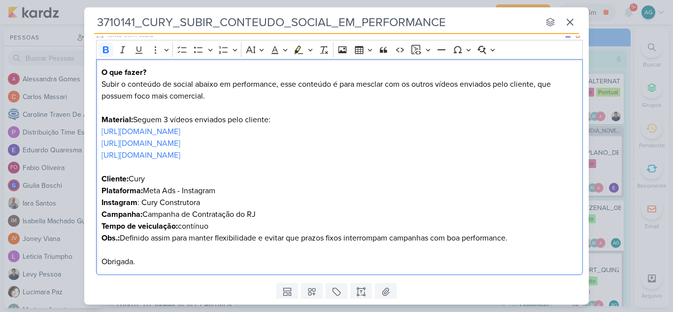
scroll to position [49, 0]
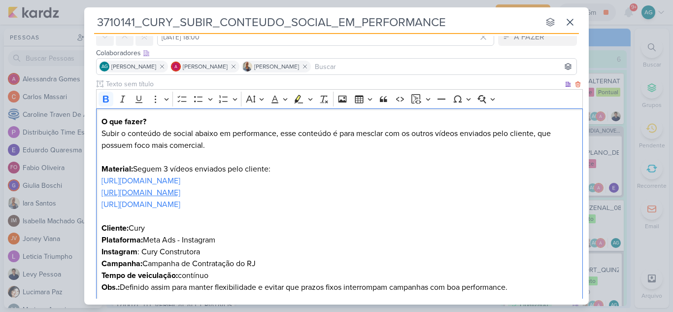
click at [180, 194] on link "https://www.instagram.com/p/DOBWImpjh7u/" at bounding box center [141, 193] width 79 height 10
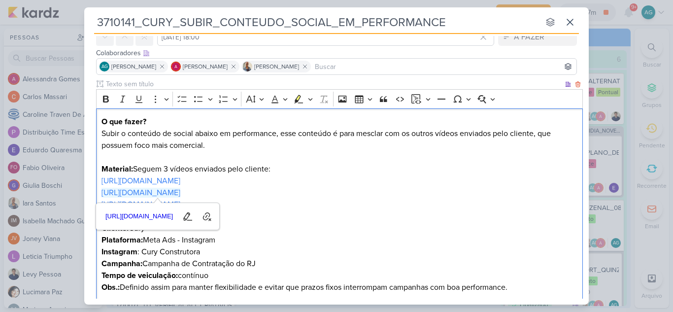
click at [385, 205] on p "O que fazer? Subir o conteúdo de social abaixo em performance, esse conteúdo é …" at bounding box center [340, 169] width 477 height 106
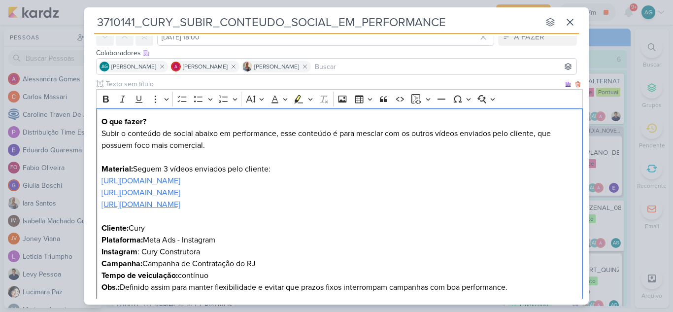
click at [180, 208] on link "https://www.instagram.com/p/DPWf4YxjdIn/" at bounding box center [141, 205] width 79 height 10
click at [401, 185] on p "O que fazer? Subir o conteúdo de social abaixo em performance, esse conteúdo é …" at bounding box center [340, 169] width 477 height 106
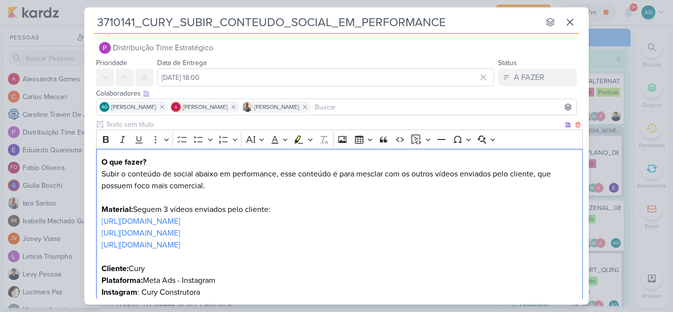
scroll to position [0, 0]
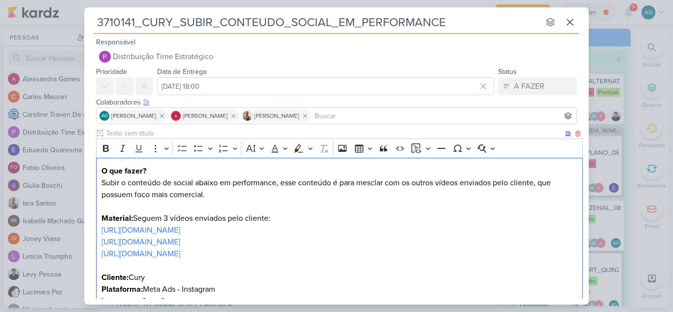
click at [163, 179] on p "O que fazer? Subir o conteúdo de social abaixo em performance, esse conteúdo é …" at bounding box center [340, 218] width 477 height 106
click at [232, 186] on p "O que fazer? Subir o conteúdo abaixo de social abaixo em performance, esse cont…" at bounding box center [340, 218] width 477 height 106
click at [295, 183] on p "O que fazer? Subir o conteúdo abaixo de social em performance, esse conteúdo é …" at bounding box center [340, 218] width 477 height 106
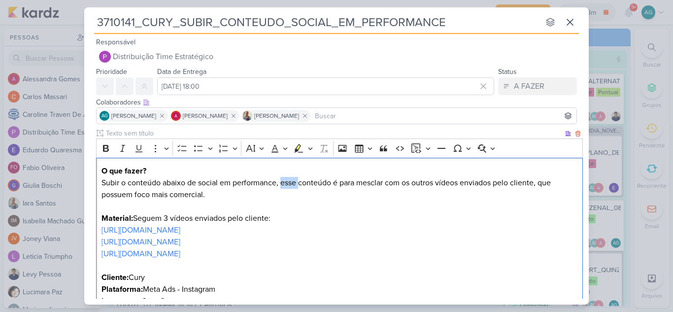
click at [297, 184] on p "O que fazer? Subir o conteúdo abaixo de social em performance, esse conteúdo é …" at bounding box center [340, 218] width 477 height 106
click at [334, 182] on p "O que fazer? Subir o conteúdo abaixo de social em performance, esses conteúdo é…" at bounding box center [340, 218] width 477 height 106
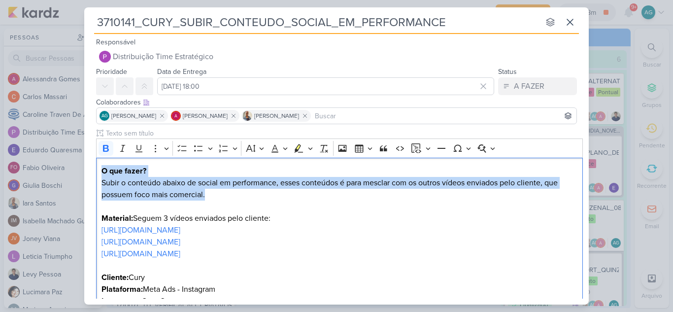
drag, startPoint x: 225, startPoint y: 196, endPoint x: 79, endPoint y: 170, distance: 148.2
click at [79, 170] on div "3710141_CURY_SUBIR_CONTEUDO_SOCIAL_EM_PERFORMANCE nenhum grupo disponível esc R…" at bounding box center [336, 156] width 673 height 312
copy p "O que fazer? Subir o conteúdo abaixo de social em performance, esses conteúdos …"
click at [226, 201] on p "O que fazer? Subir o conteúdo abaixo de social em performance, esses conteúdos …" at bounding box center [340, 218] width 477 height 106
drag, startPoint x: 223, startPoint y: 200, endPoint x: 92, endPoint y: 186, distance: 131.8
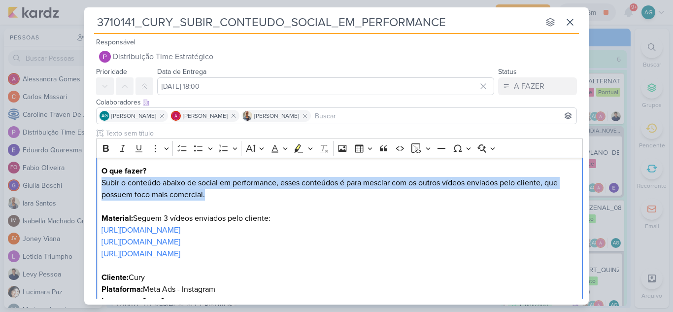
click at [92, 186] on div "Clique para deixar o item visível somente à membros da sua organização Rich Tex…" at bounding box center [336, 252] width 505 height 249
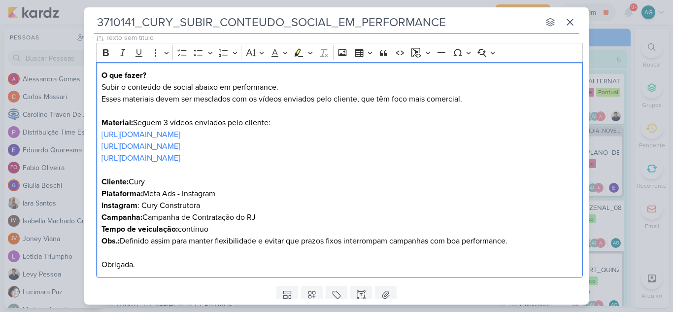
scroll to position [130, 0]
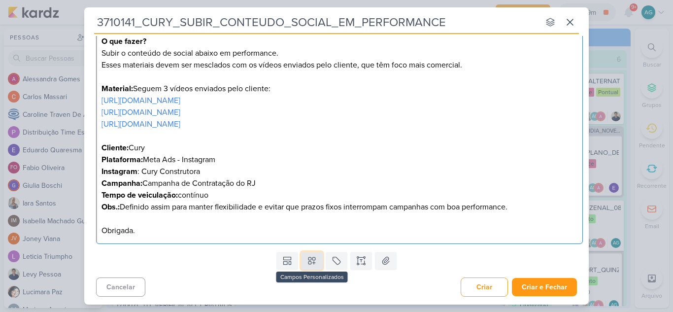
click at [314, 258] on icon at bounding box center [312, 261] width 10 height 10
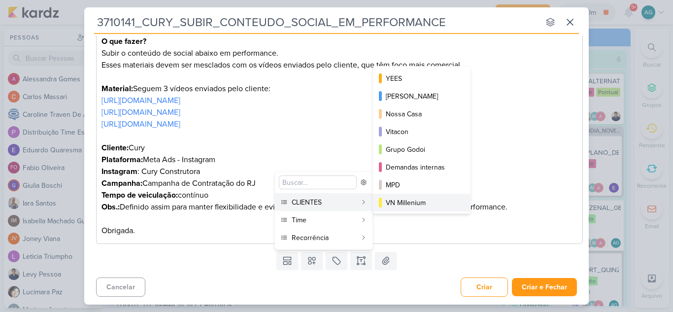
scroll to position [49, 0]
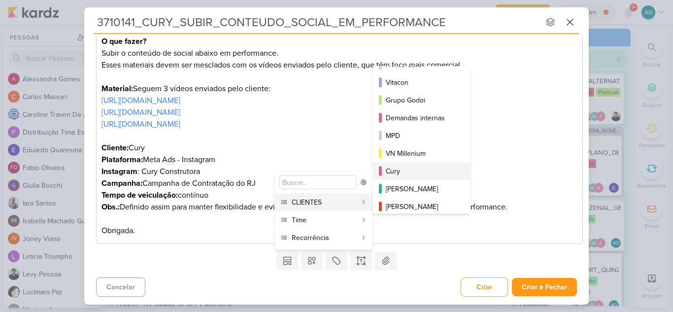
click at [399, 169] on div "Cury" at bounding box center [422, 171] width 73 height 10
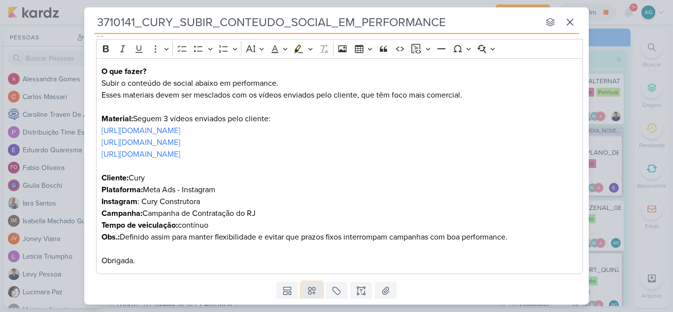
click at [312, 293] on icon at bounding box center [312, 291] width 7 height 7
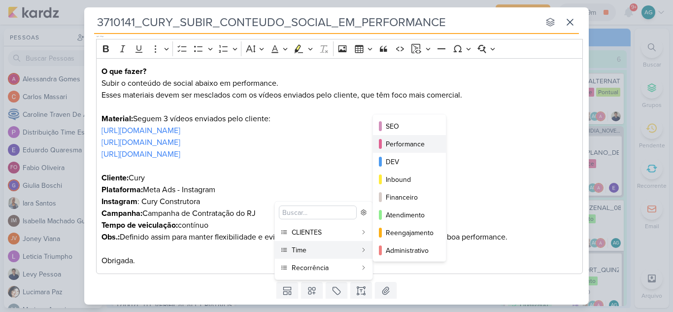
click at [409, 145] on div "Performance" at bounding box center [410, 144] width 48 height 10
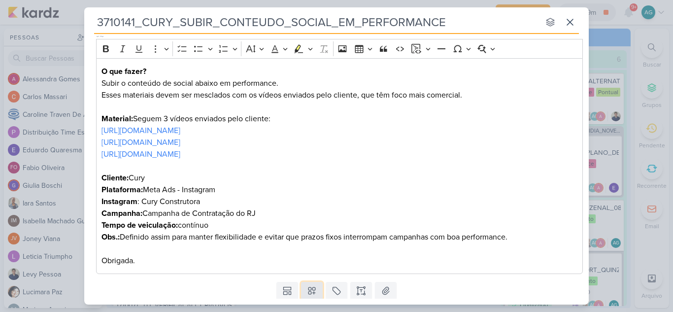
click at [313, 291] on icon at bounding box center [312, 291] width 10 height 10
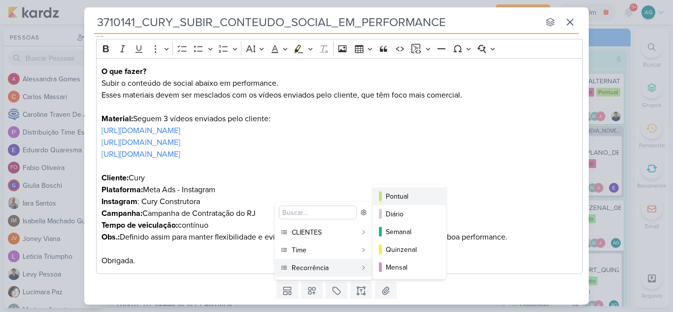
click at [399, 195] on div "Pontual" at bounding box center [410, 196] width 48 height 10
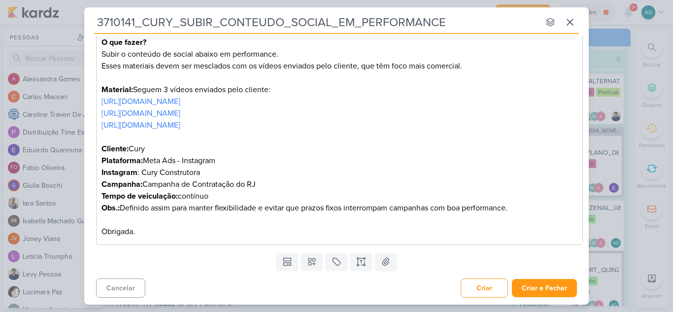
scroll to position [160, 0]
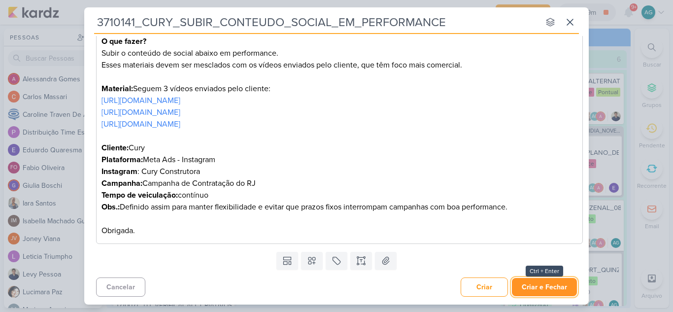
click at [555, 286] on button "Criar e Fechar" at bounding box center [544, 287] width 65 height 18
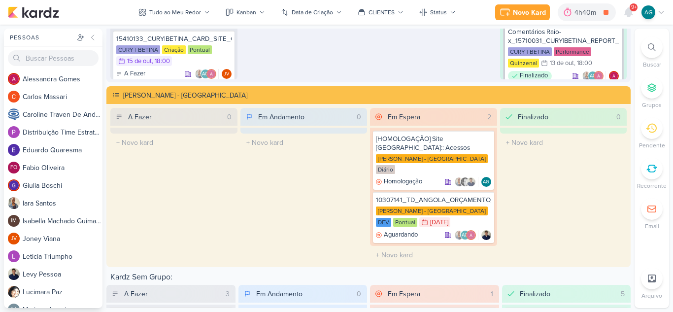
scroll to position [1824, 0]
